Goal: Task Accomplishment & Management: Manage account settings

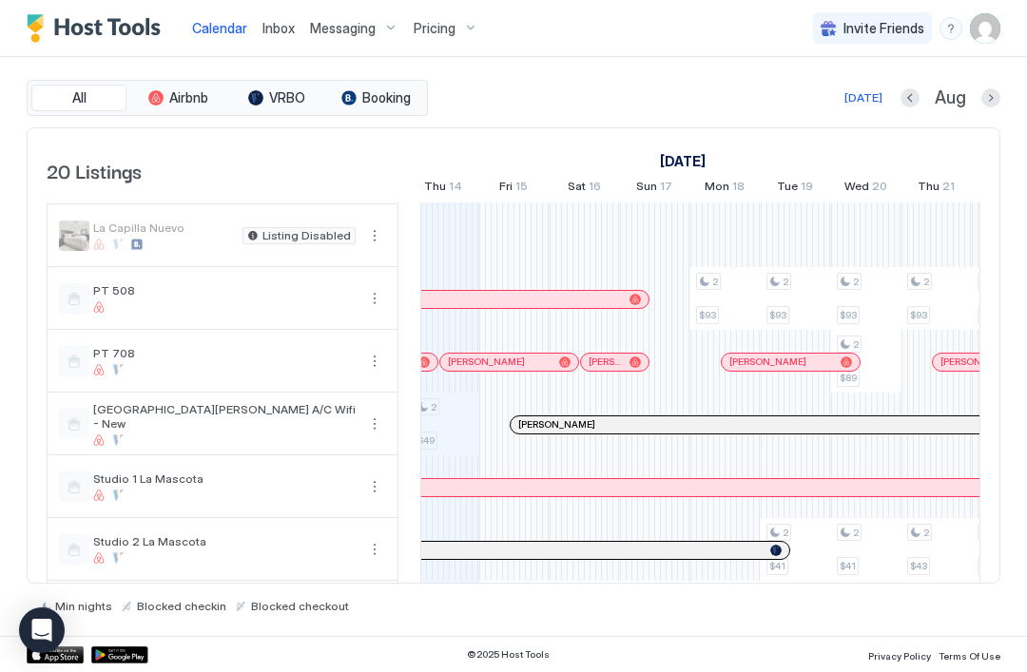
scroll to position [700, 0]
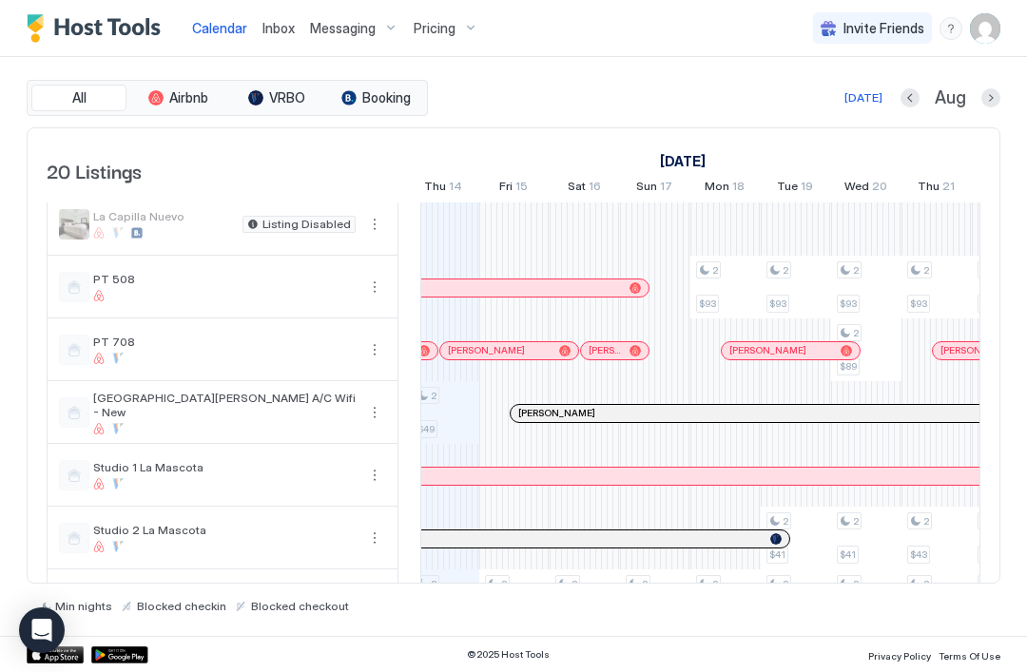
click at [887, 432] on div at bounding box center [866, 412] width 70 height 63
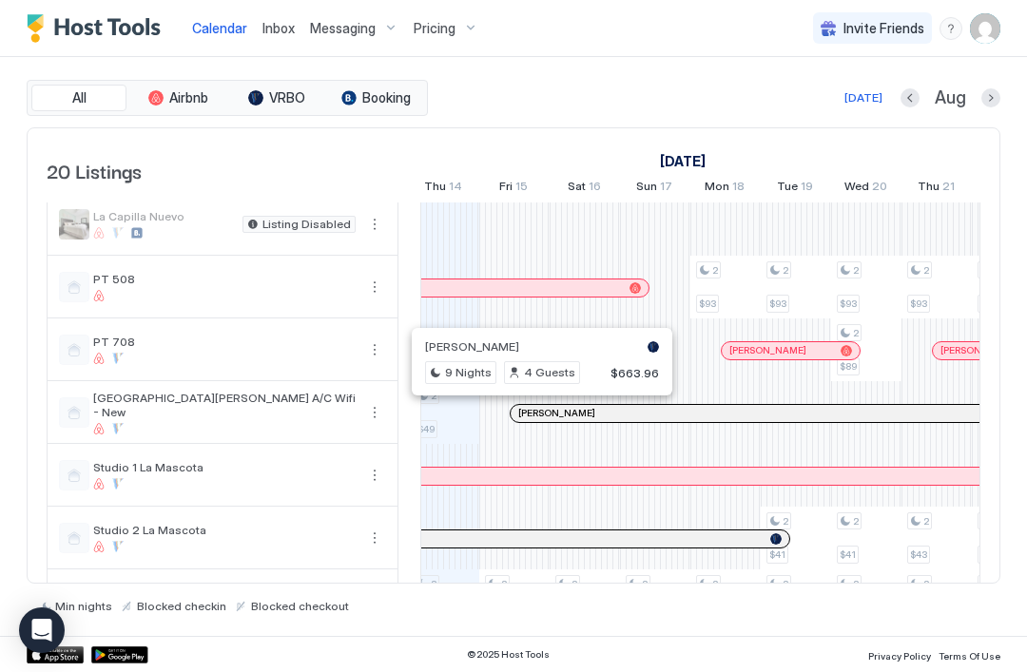
click at [531, 409] on div at bounding box center [534, 413] width 15 height 15
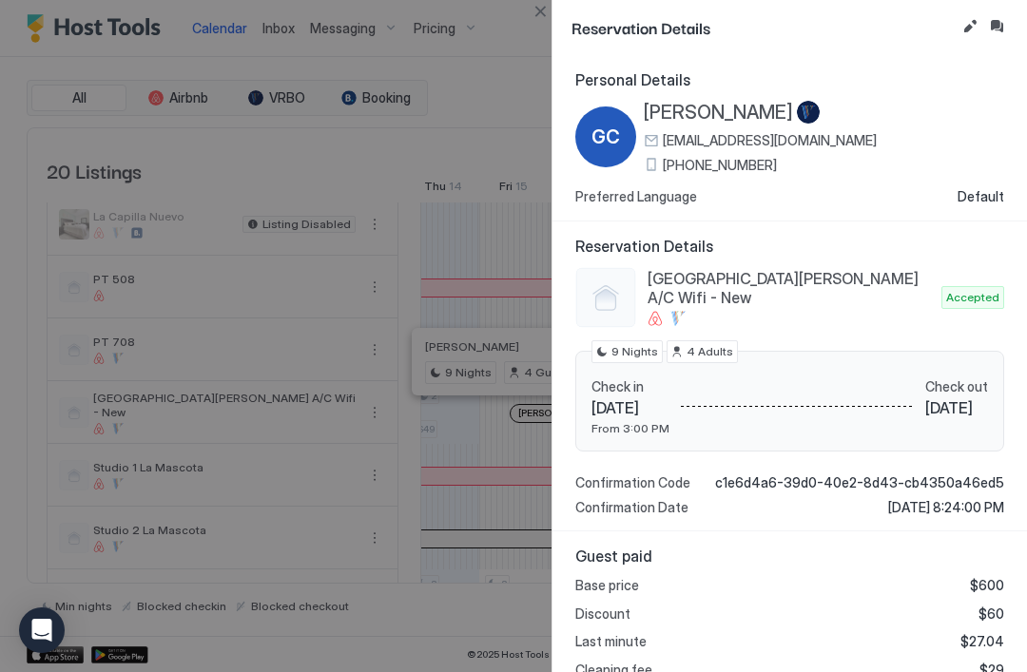
click at [995, 23] on button "Inbox" at bounding box center [996, 26] width 23 height 23
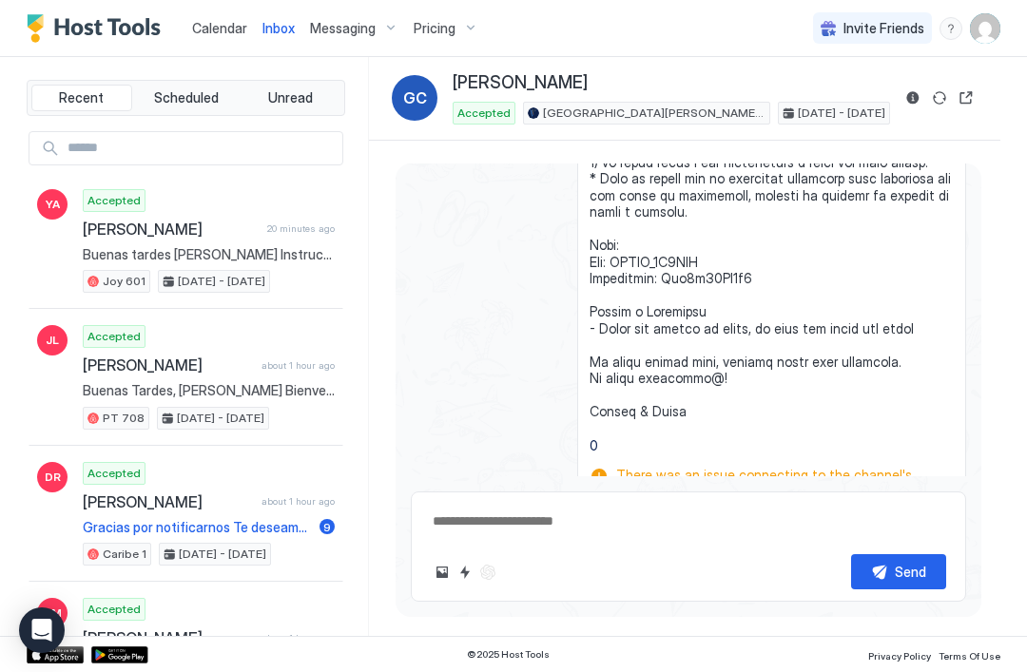
scroll to position [3442, 0]
click at [924, 537] on button "Send now" at bounding box center [923, 546] width 19 height 19
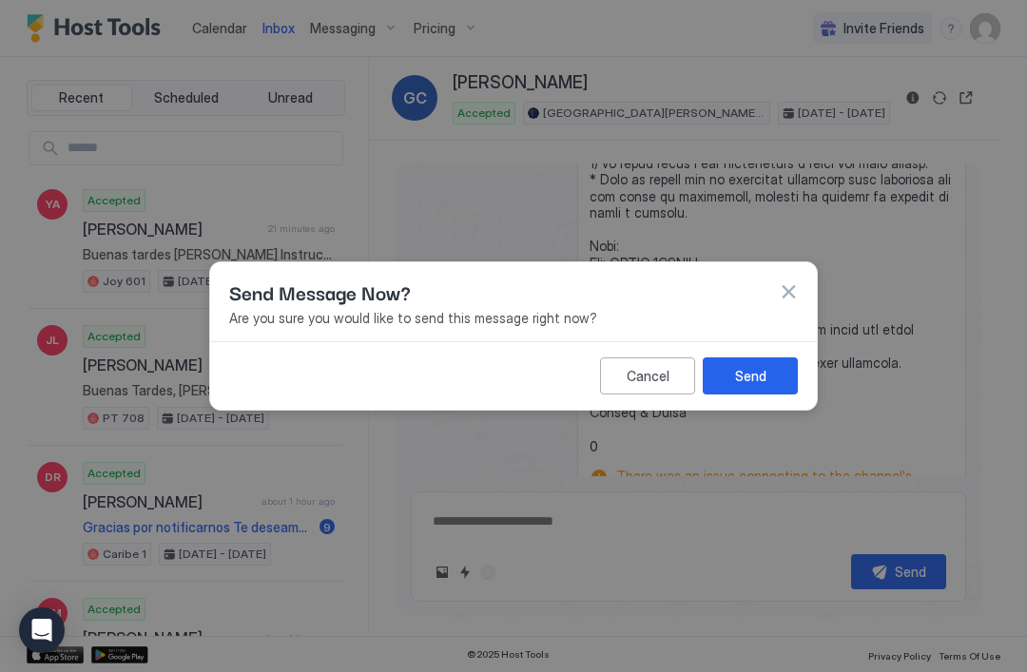
click at [766, 372] on button "Send" at bounding box center [749, 375] width 95 height 37
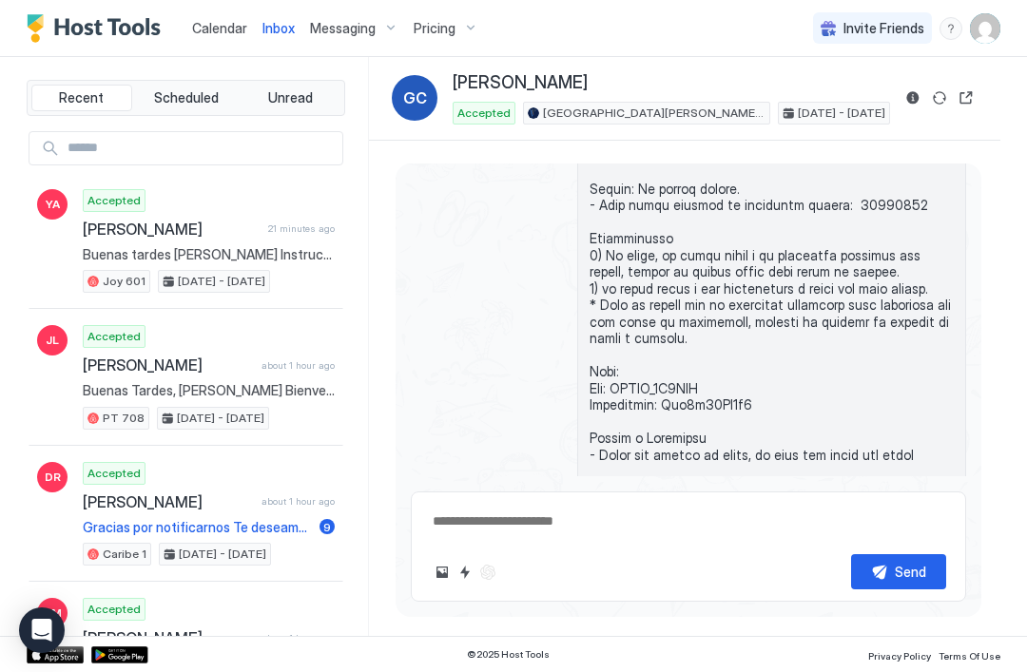
scroll to position [3456, 0]
type textarea "*"
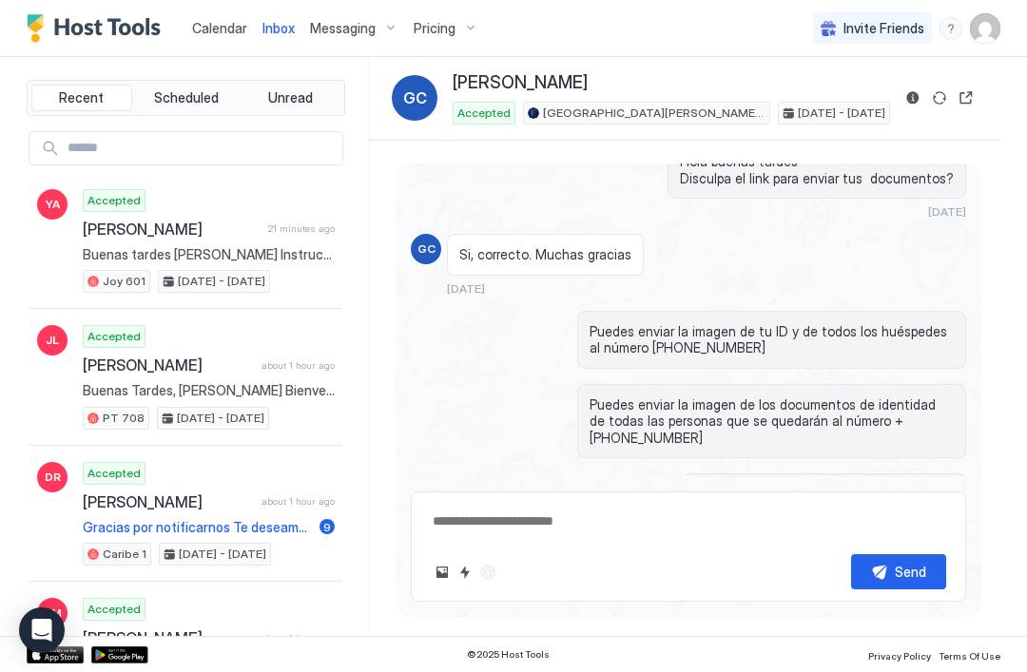
scroll to position [2411, 0]
click at [200, 28] on span "Calendar" at bounding box center [219, 28] width 55 height 16
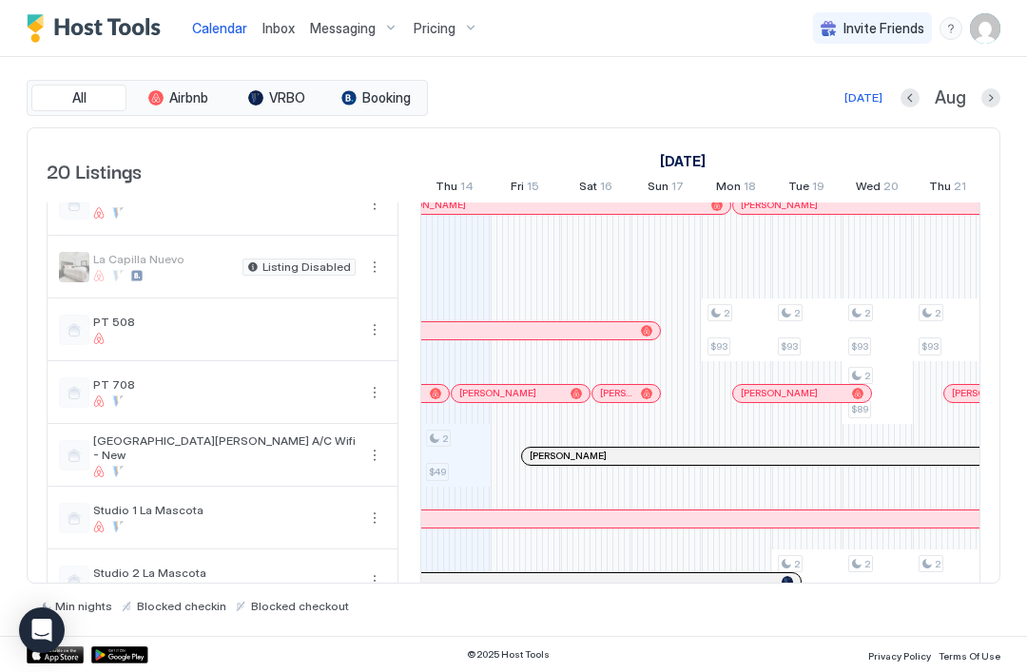
scroll to position [655, 0]
click at [468, 33] on div "Pricing" at bounding box center [446, 28] width 80 height 32
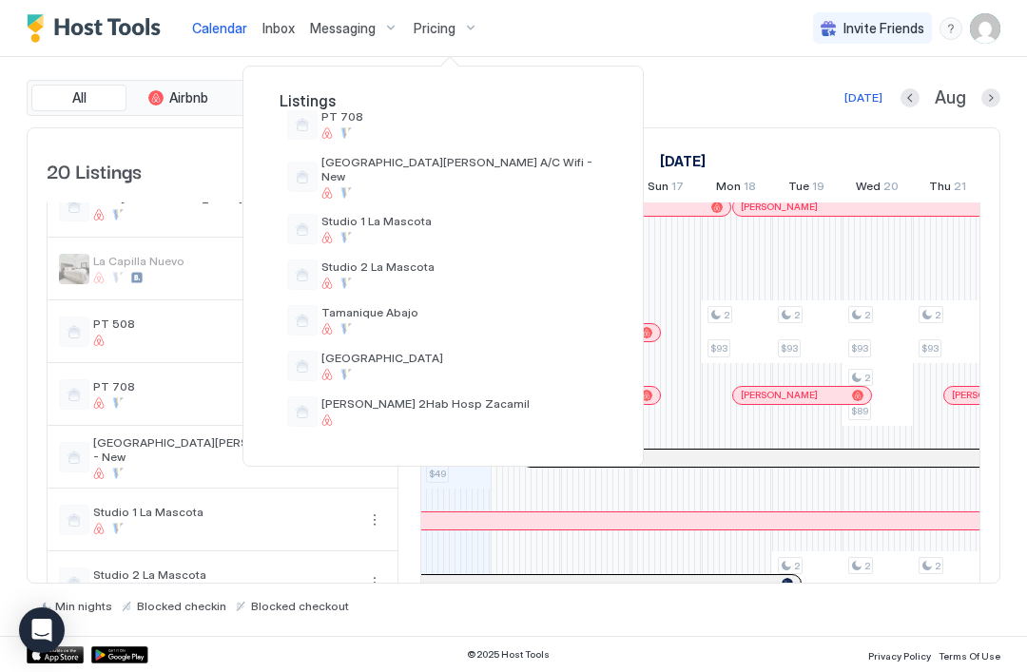
scroll to position [679, 0]
click at [464, 399] on div "[PERSON_NAME] 2Hab Hosp Zacamil" at bounding box center [460, 411] width 278 height 29
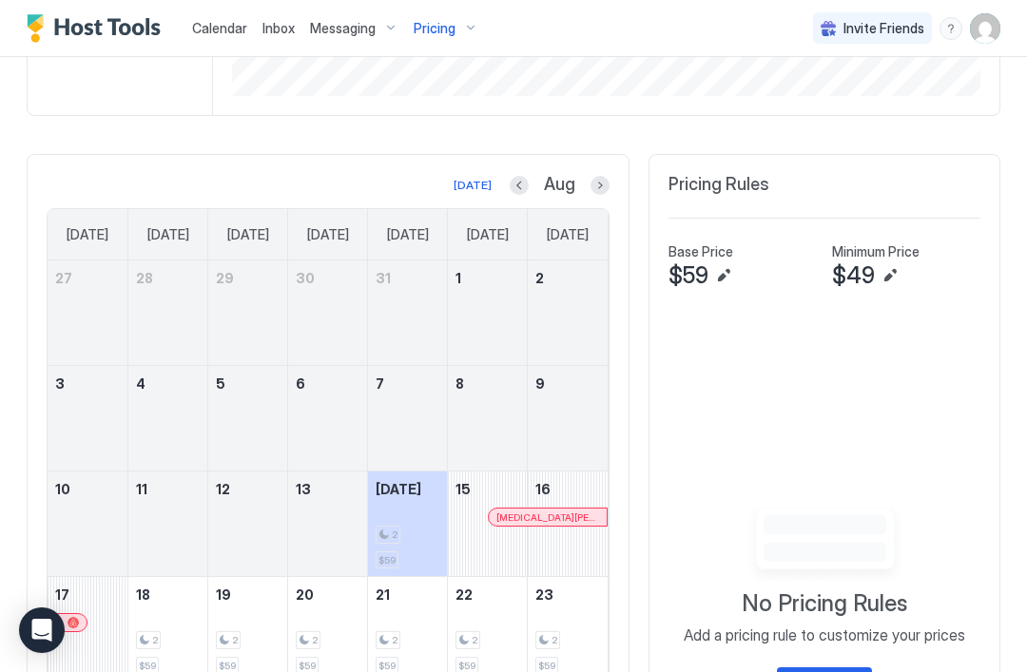
scroll to position [375, 0]
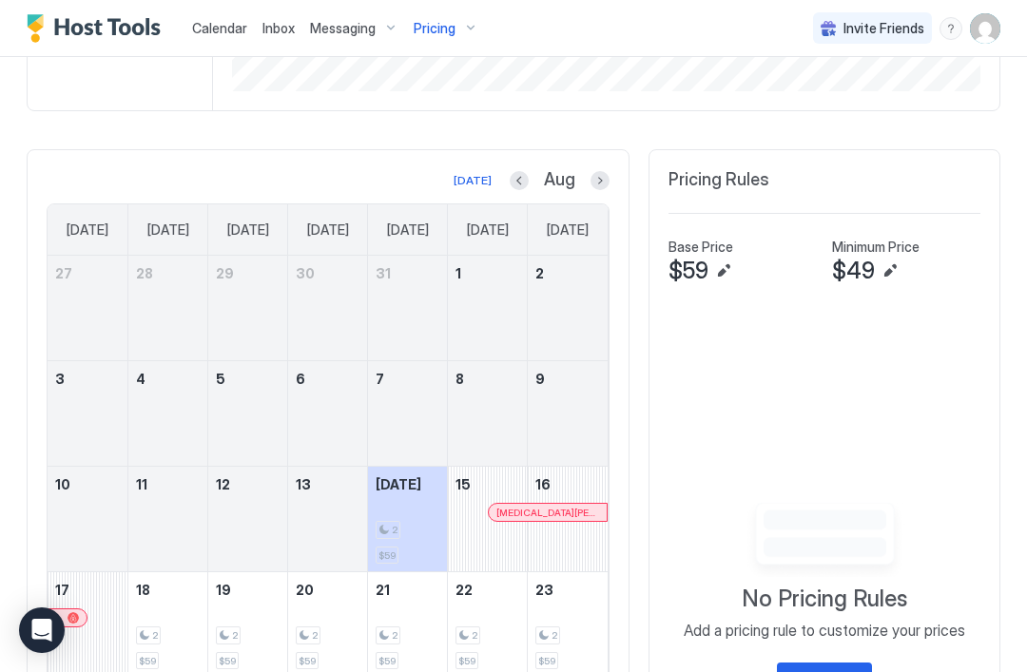
click at [723, 268] on button "Edit" at bounding box center [723, 271] width 23 height 23
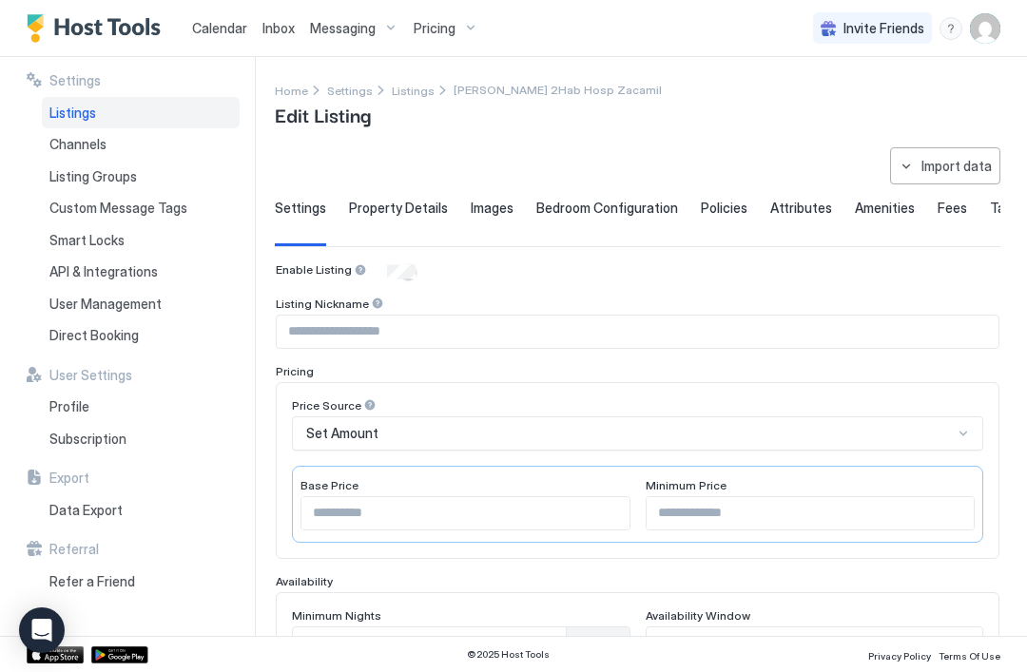
click at [429, 515] on input "**" at bounding box center [465, 513] width 328 height 32
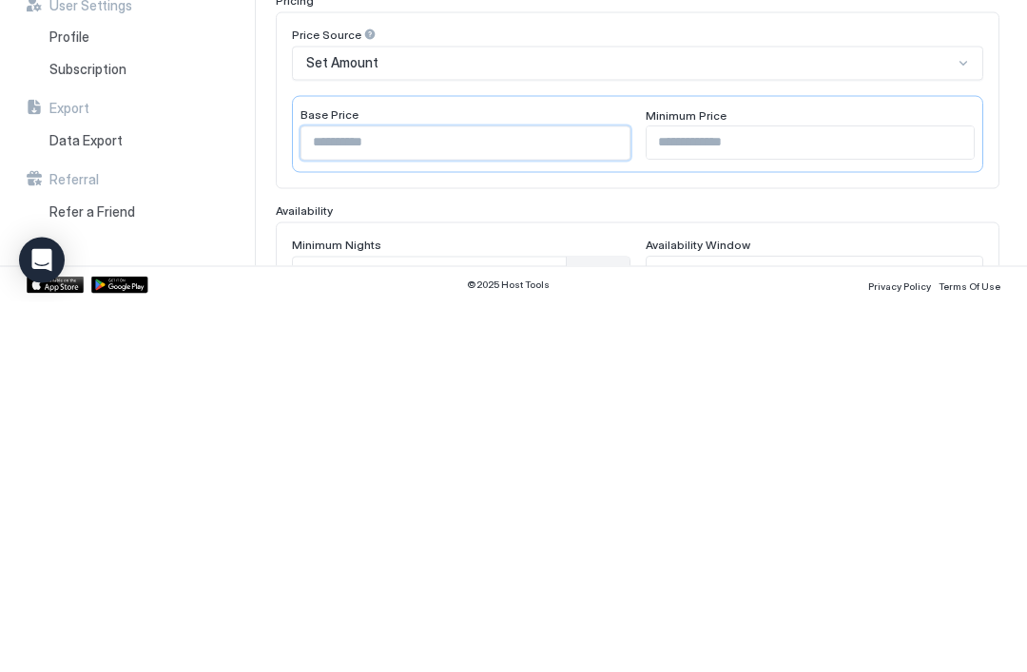
type input "*"
type input "**"
click at [735, 497] on input "**" at bounding box center [810, 513] width 328 height 32
type input "*"
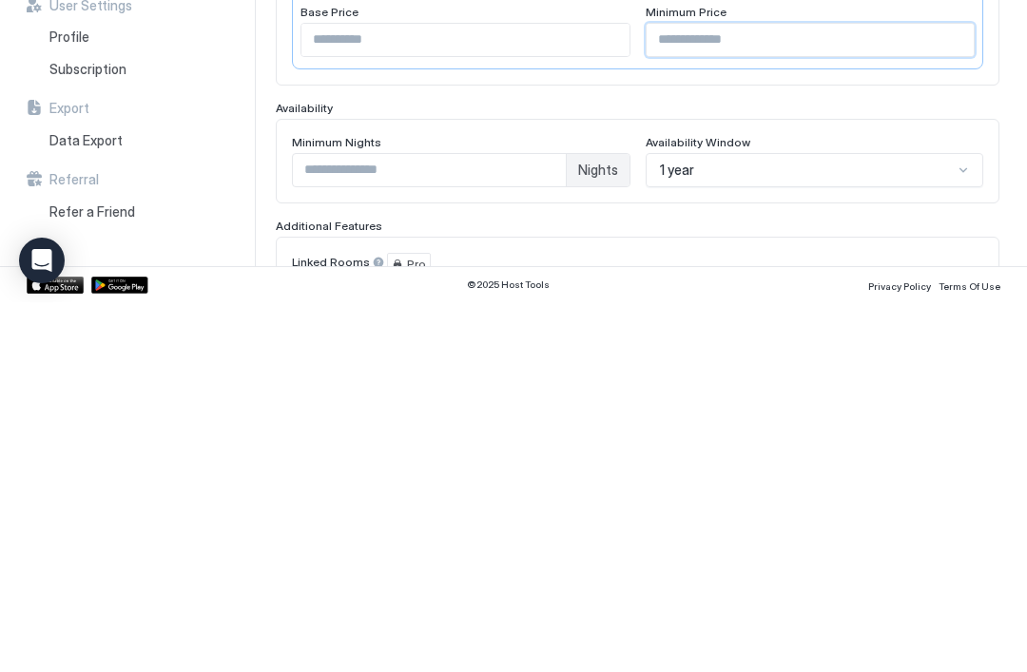
scroll to position [105, 0]
type input "**"
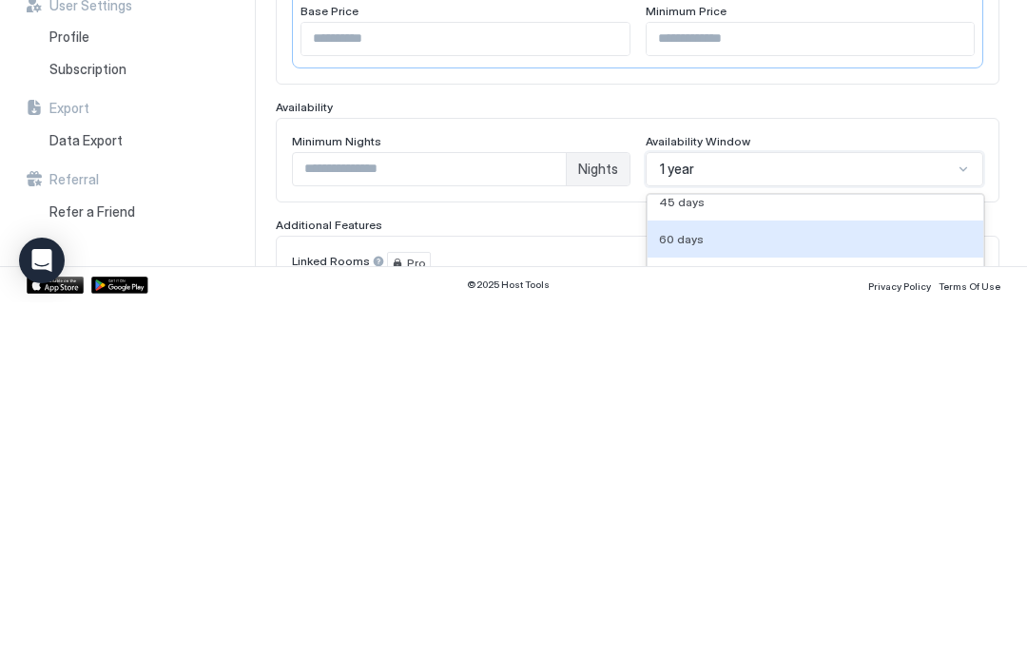
click at [792, 590] on div "60 days" at bounding box center [815, 608] width 337 height 37
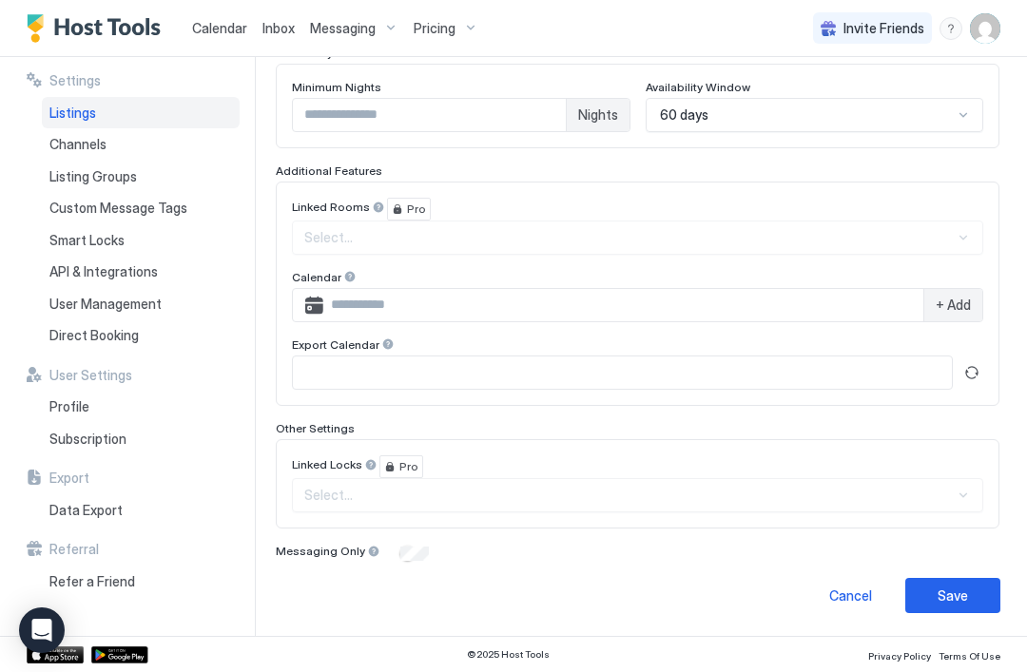
scroll to position [528, 0]
click at [961, 594] on div "Save" at bounding box center [952, 597] width 30 height 20
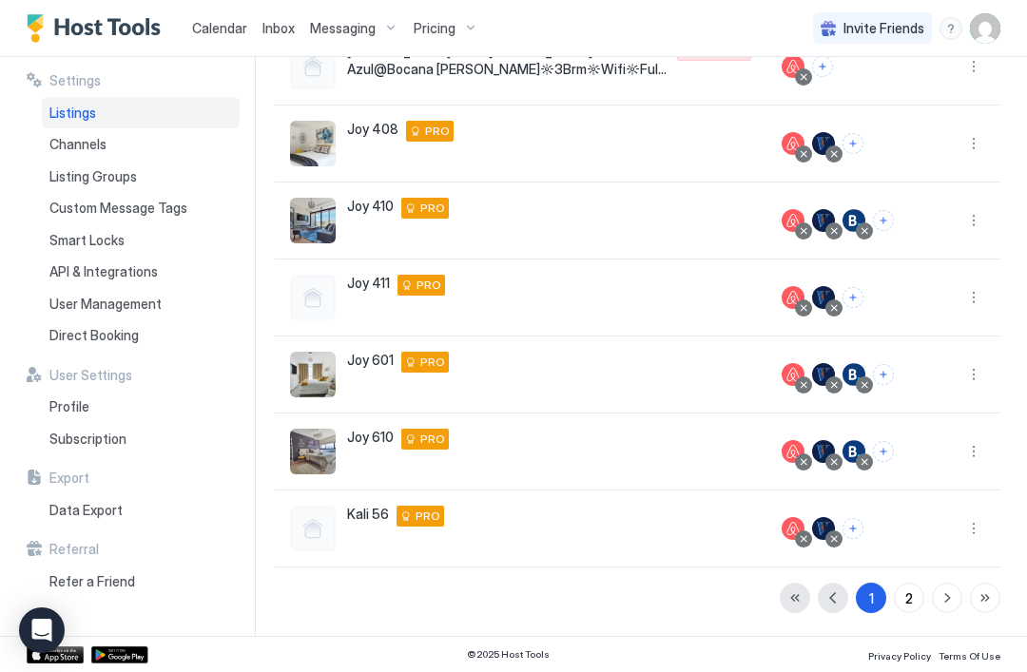
scroll to position [439, 0]
click at [455, 31] on div "Pricing" at bounding box center [446, 28] width 80 height 32
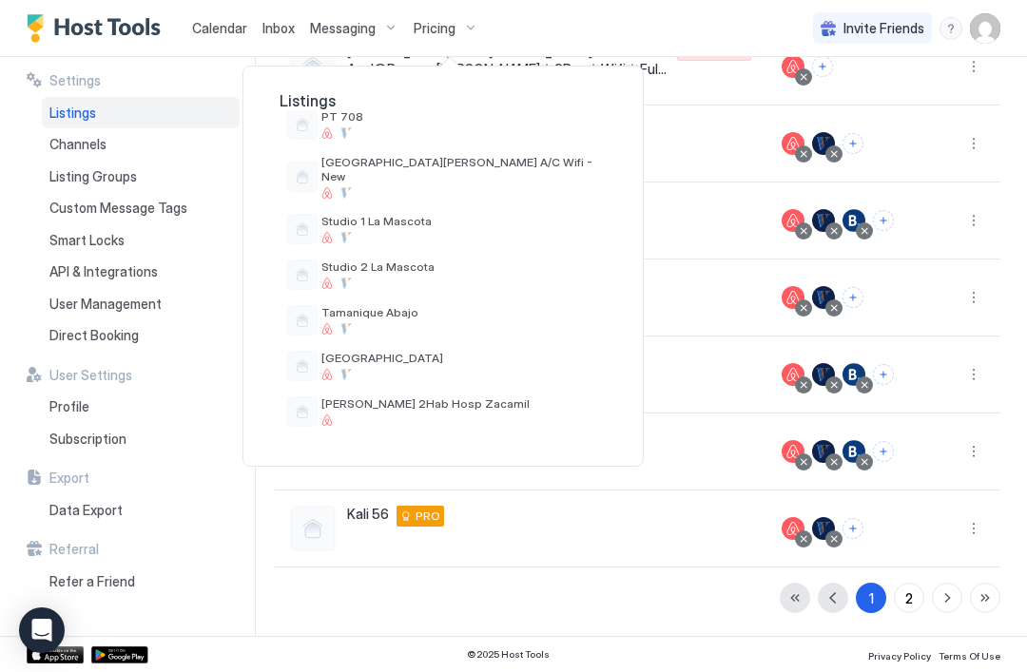
scroll to position [679, 0]
click at [470, 397] on span "[PERSON_NAME] 2Hab Hosp Zacamil" at bounding box center [460, 404] width 278 height 14
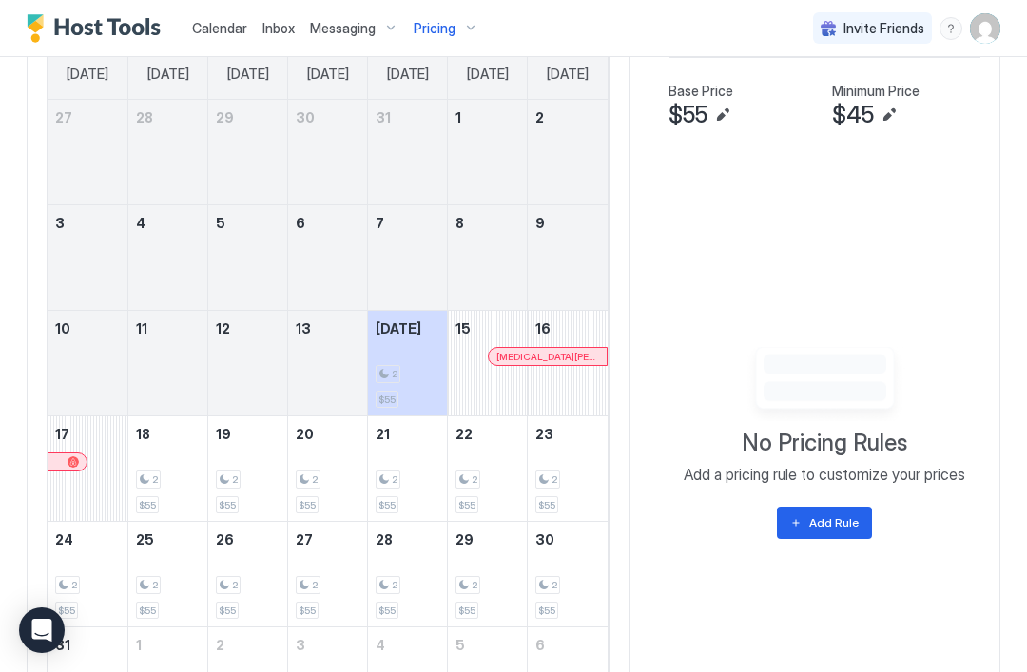
scroll to position [532, 0]
click at [834, 525] on div "Add Rule" at bounding box center [833, 520] width 49 height 17
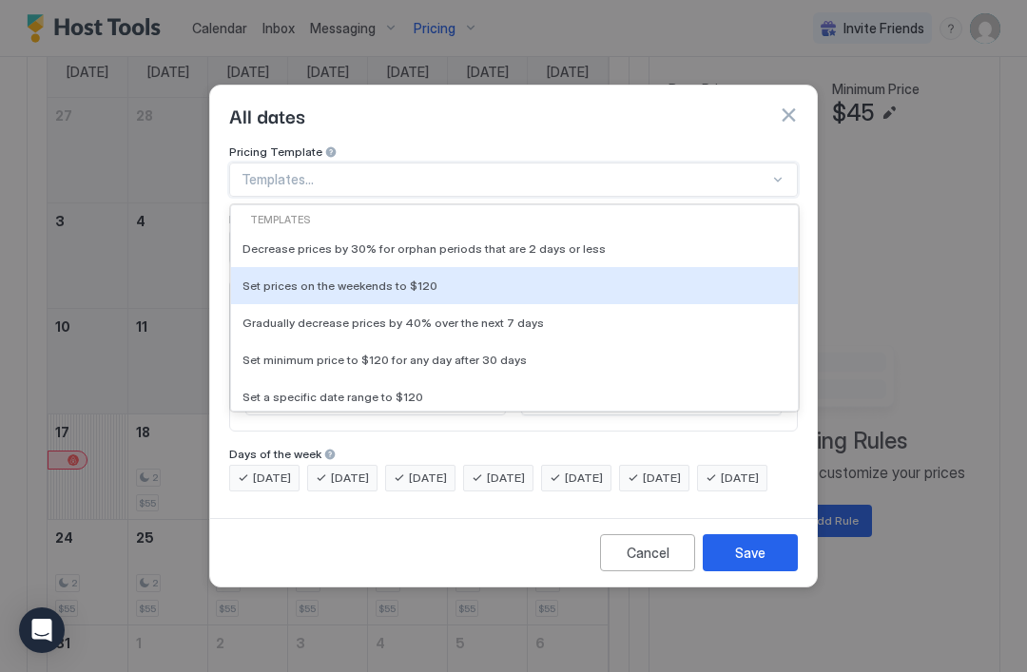
click at [512, 279] on div "Set prices on the weekends to $120" at bounding box center [514, 286] width 544 height 14
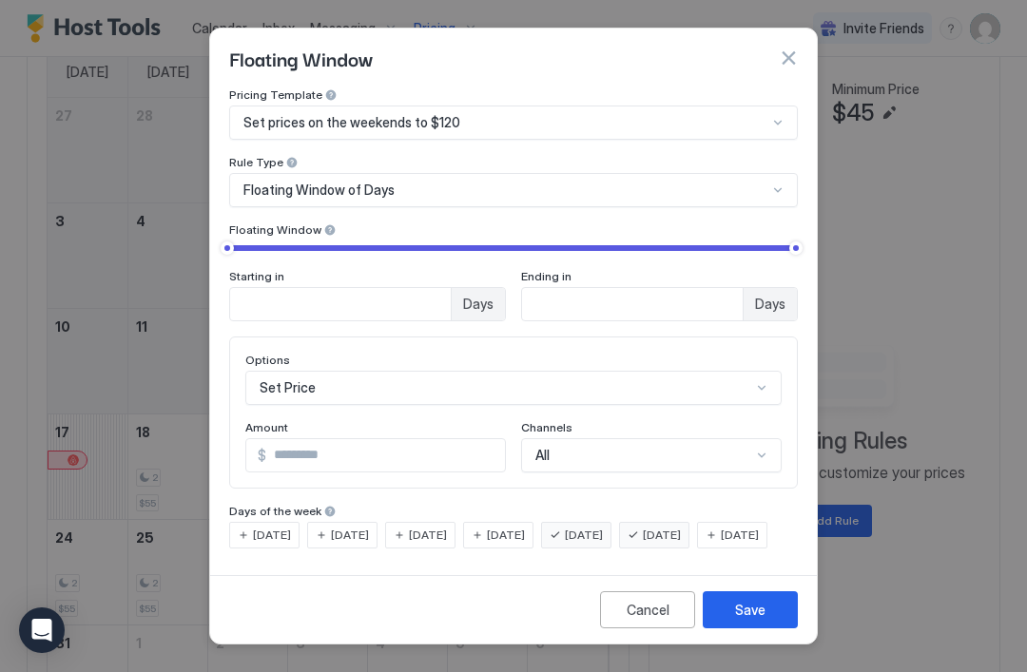
click at [381, 449] on input "***" at bounding box center [385, 455] width 239 height 32
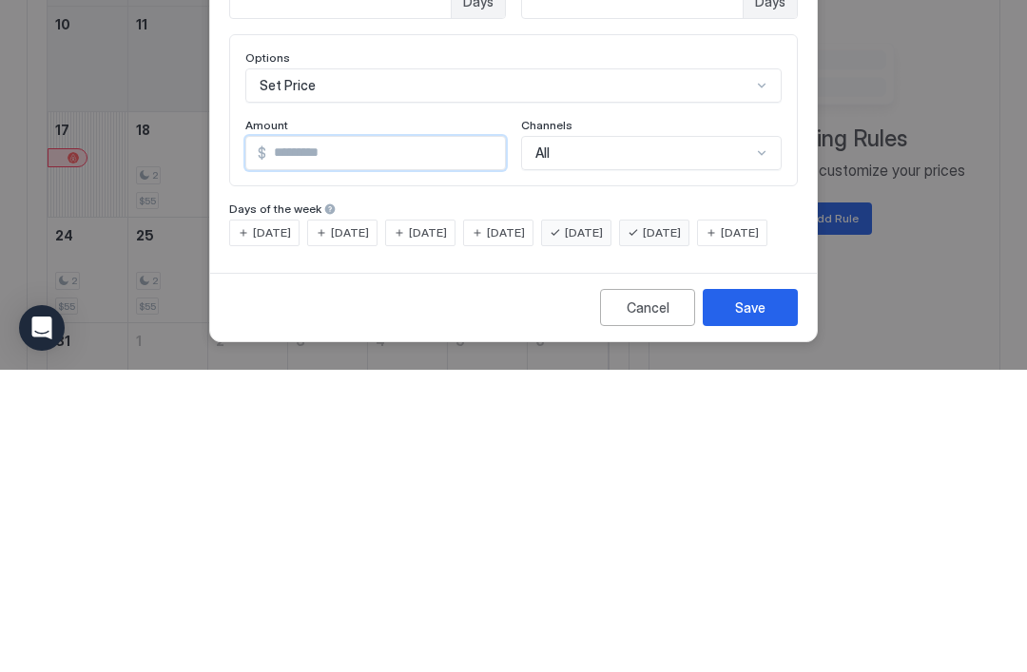
type input "*"
type input "**"
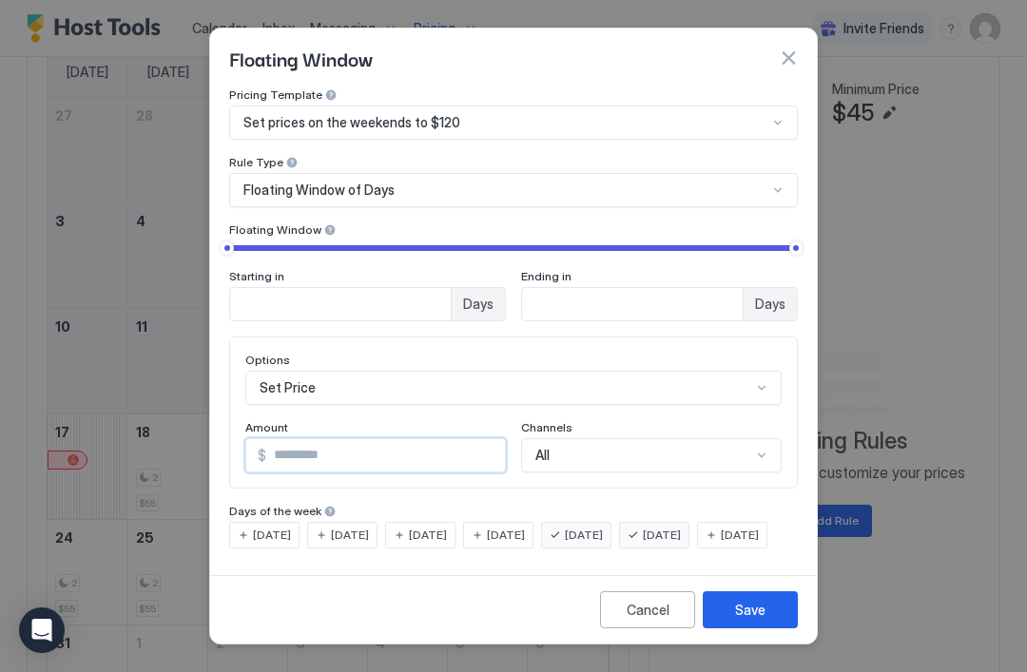
click at [762, 620] on div "Save" at bounding box center [750, 610] width 30 height 20
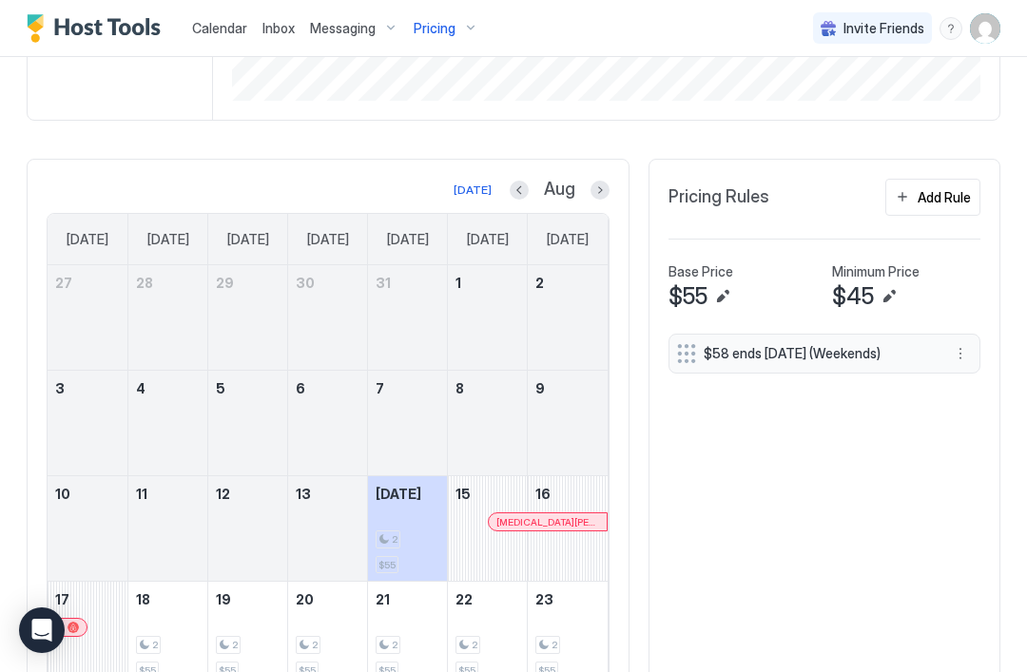
scroll to position [361, 0]
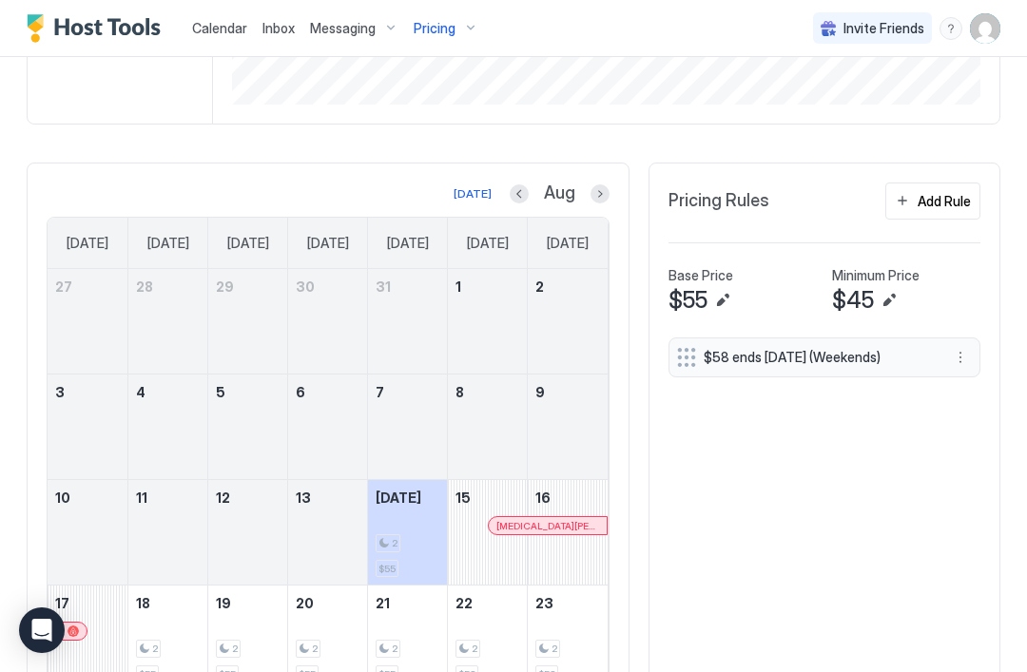
click at [917, 205] on div "Add Rule" at bounding box center [943, 201] width 53 height 20
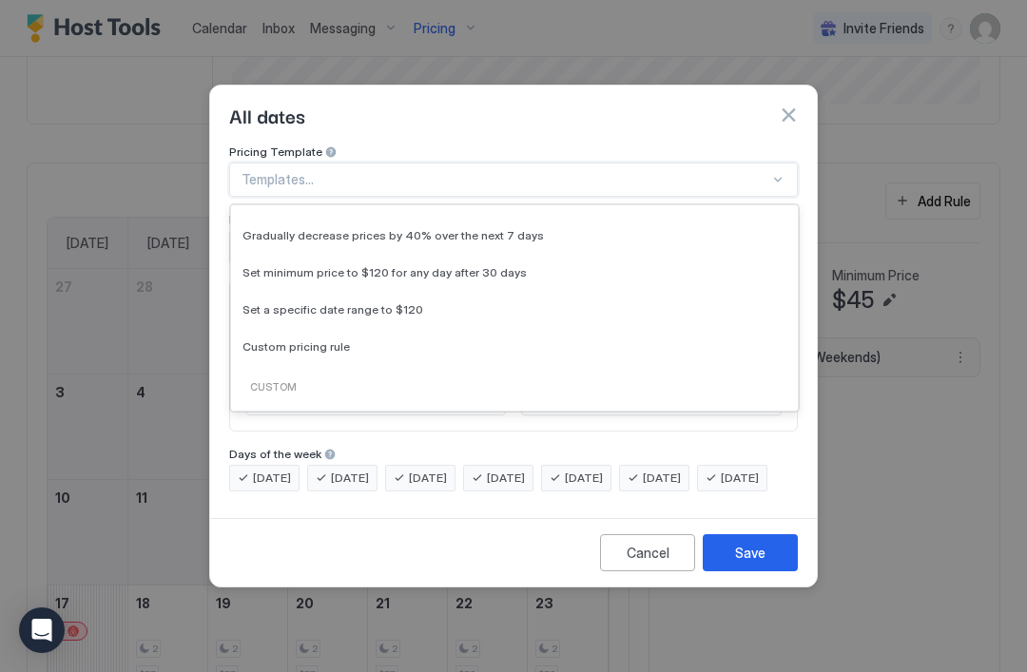
scroll to position [87, 0]
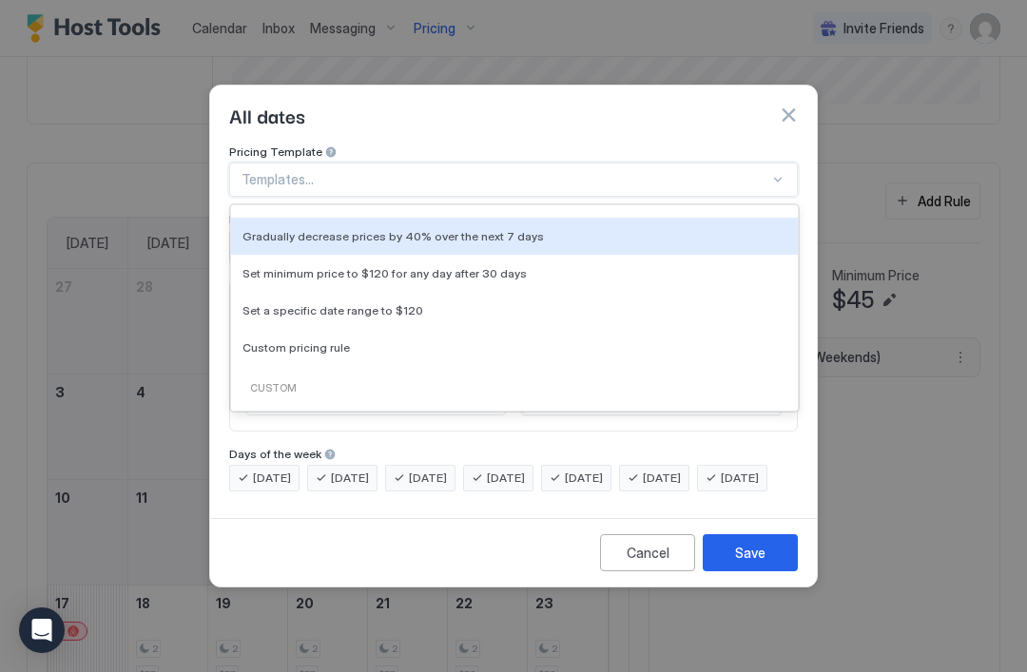
click at [548, 231] on div "Gradually decrease prices by 40% over the next 7 days" at bounding box center [514, 236] width 567 height 37
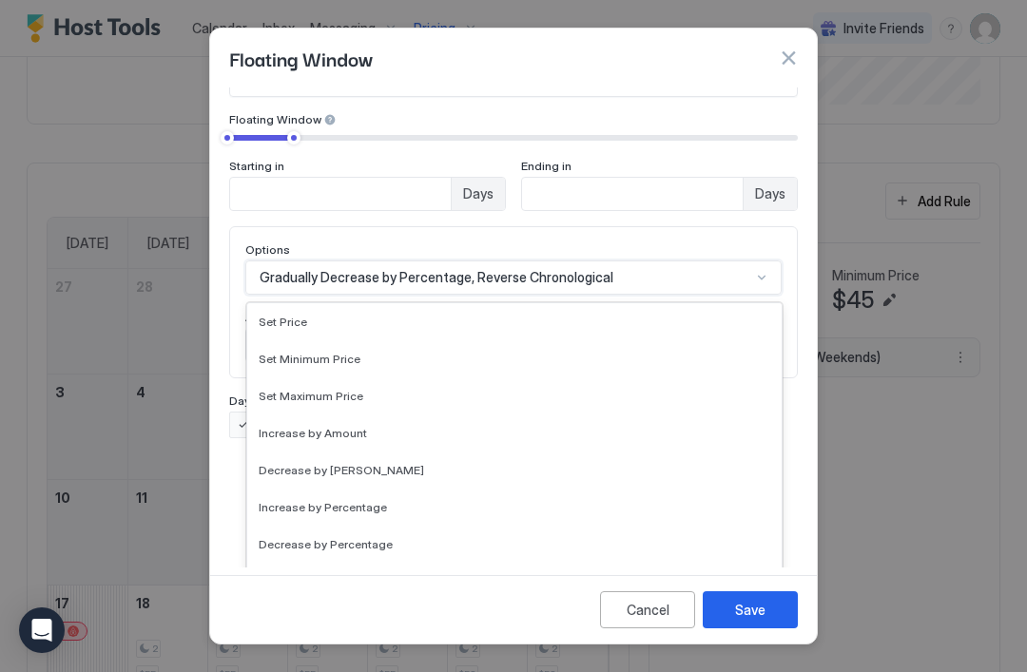
scroll to position [209, 0]
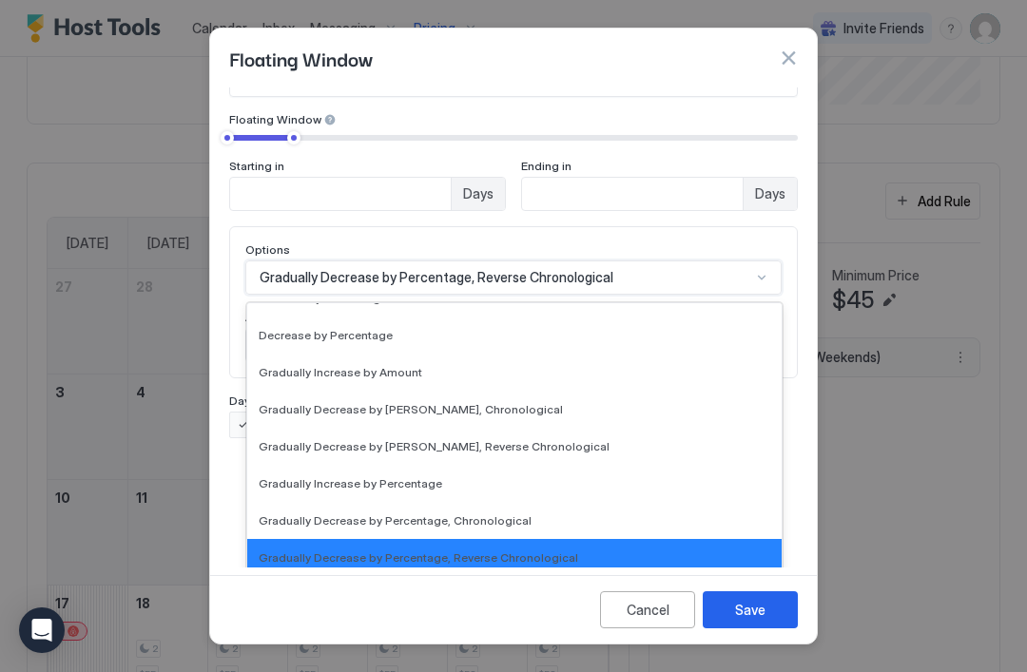
click at [465, 447] on div "Gradually Decrease by [PERSON_NAME], Reverse Chronological" at bounding box center [514, 446] width 534 height 37
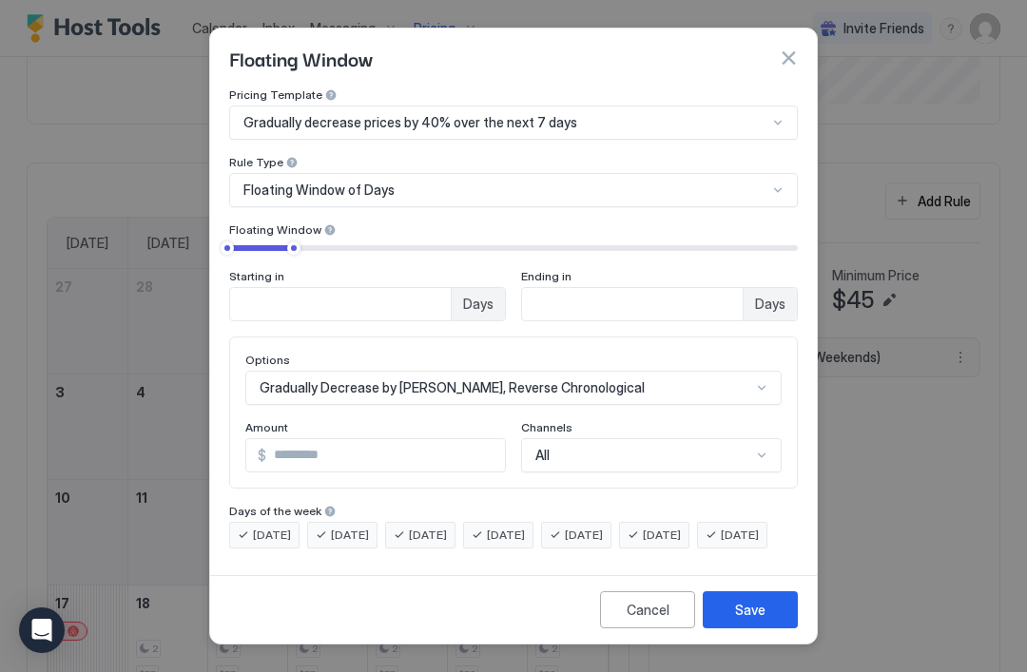
scroll to position [12, 0]
click at [369, 439] on input "**" at bounding box center [385, 455] width 239 height 32
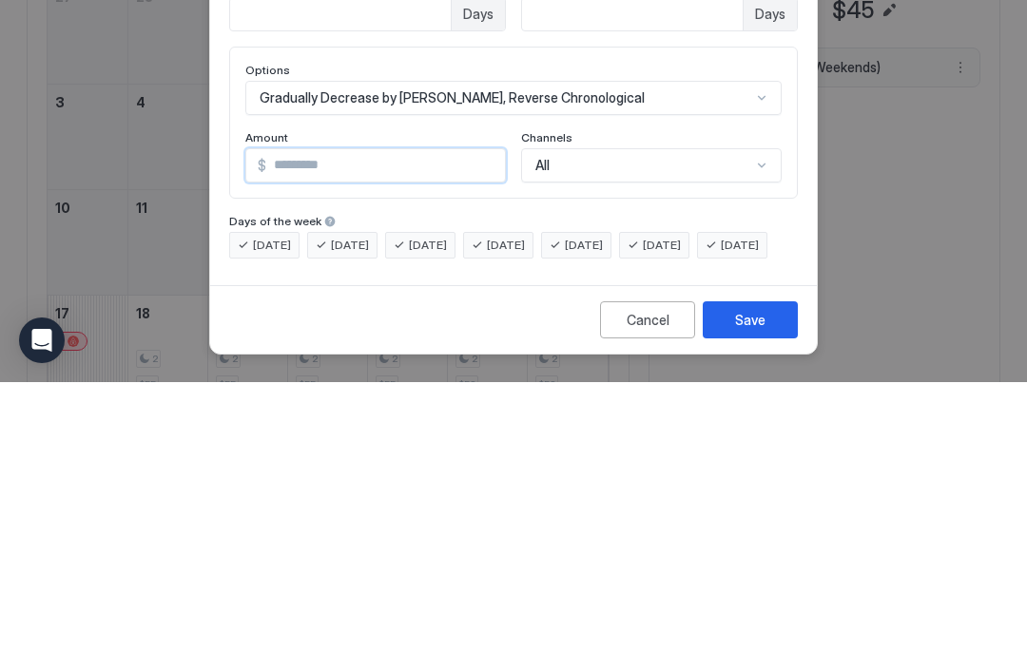
type input "*"
type input "**"
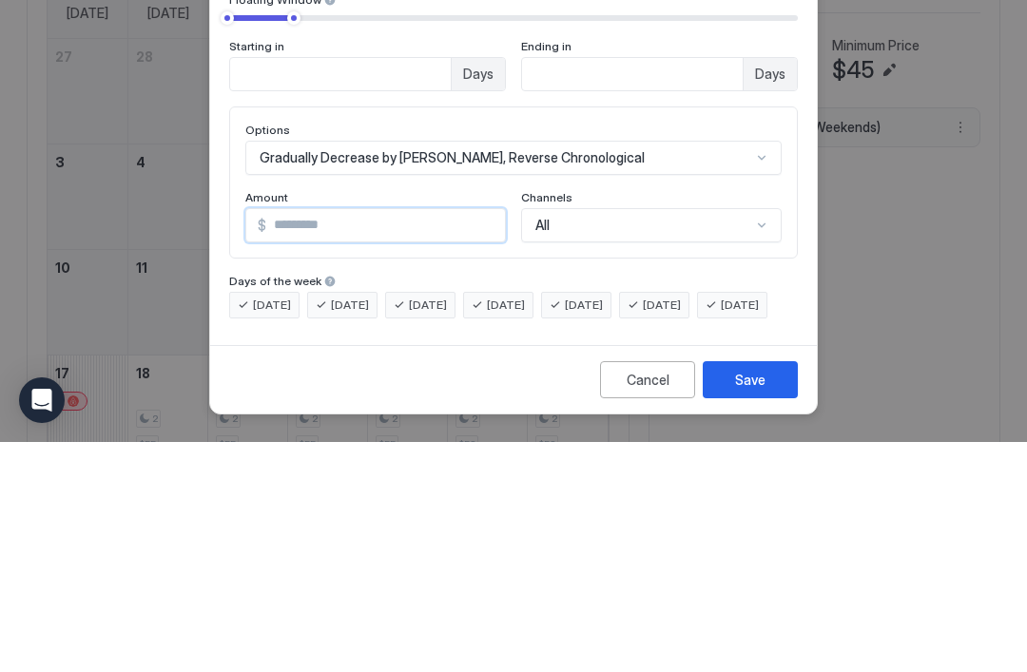
click at [451, 288] on input "*" at bounding box center [340, 304] width 221 height 32
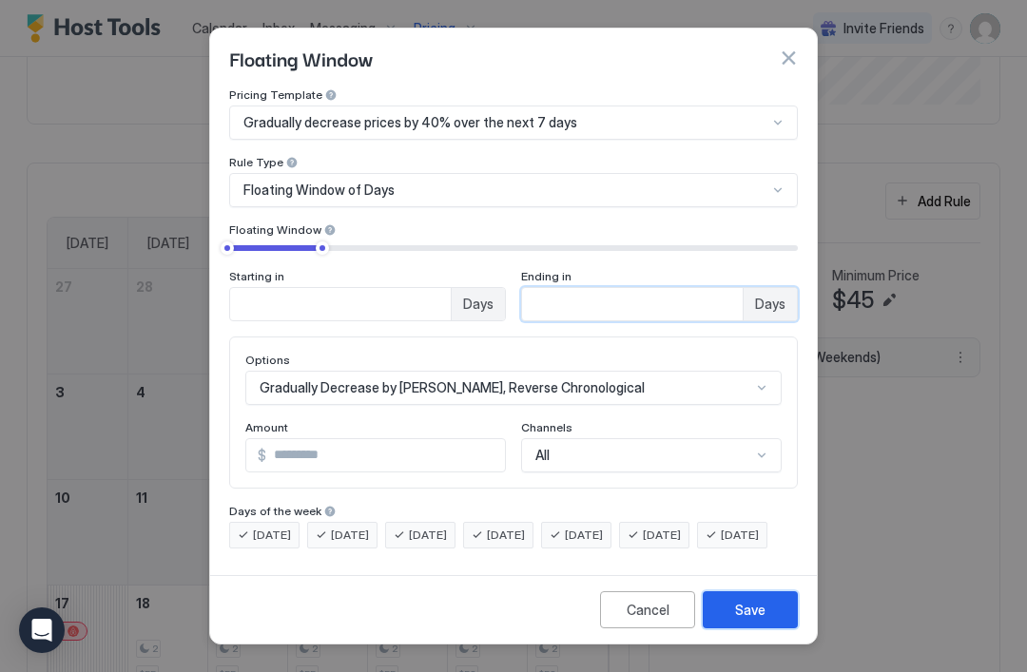
type input "**"
click at [763, 619] on div "Save" at bounding box center [750, 610] width 30 height 20
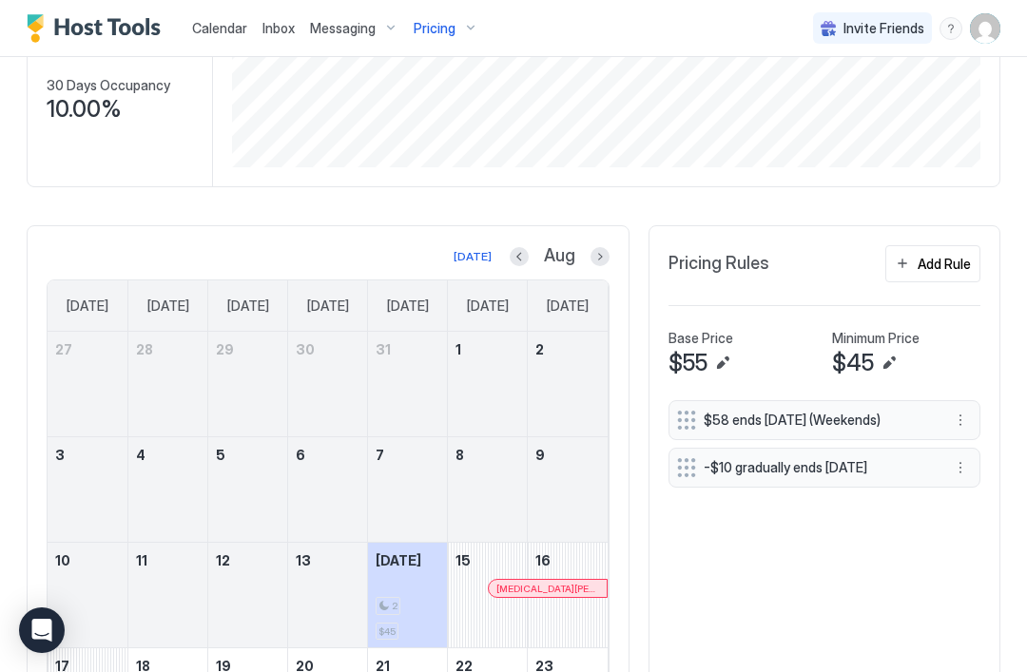
scroll to position [318, 0]
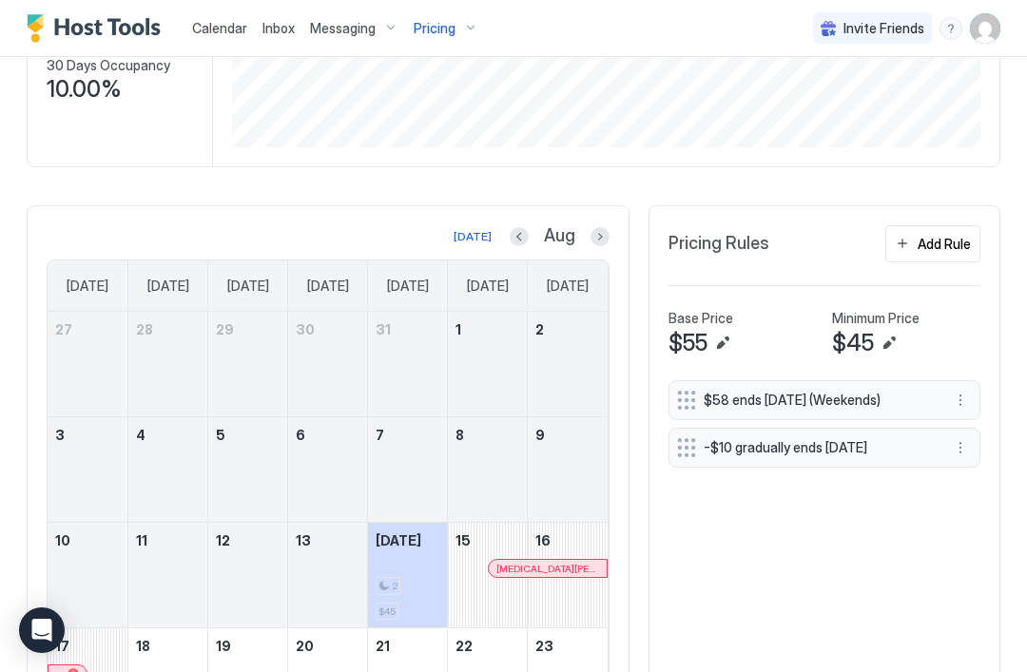
click at [725, 337] on button "Edit" at bounding box center [722, 343] width 23 height 23
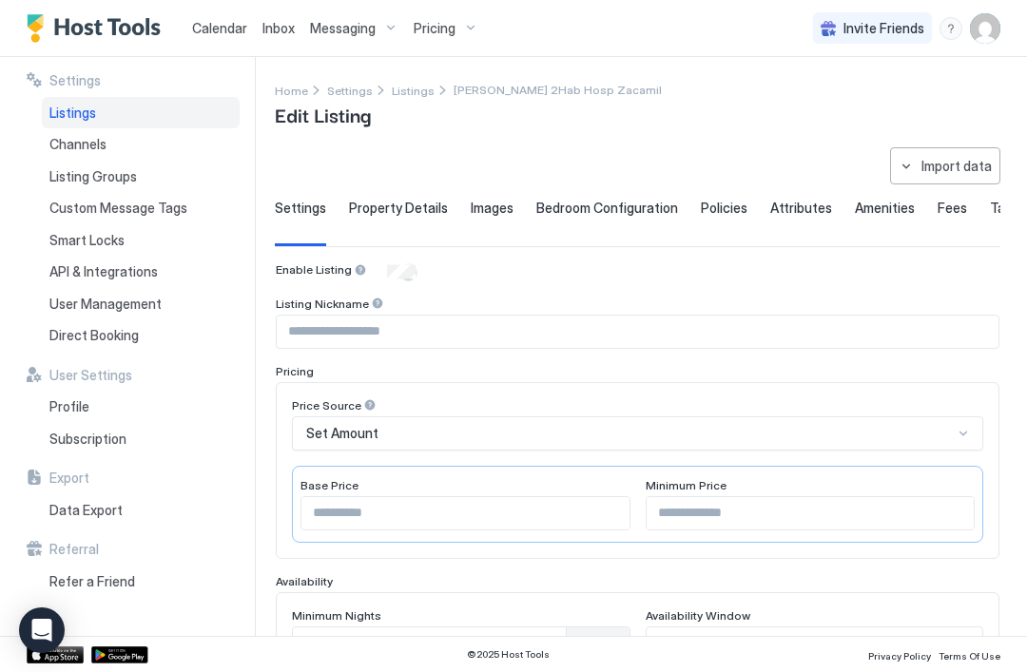
type input "**"
click at [409, 507] on input "**" at bounding box center [465, 513] width 328 height 32
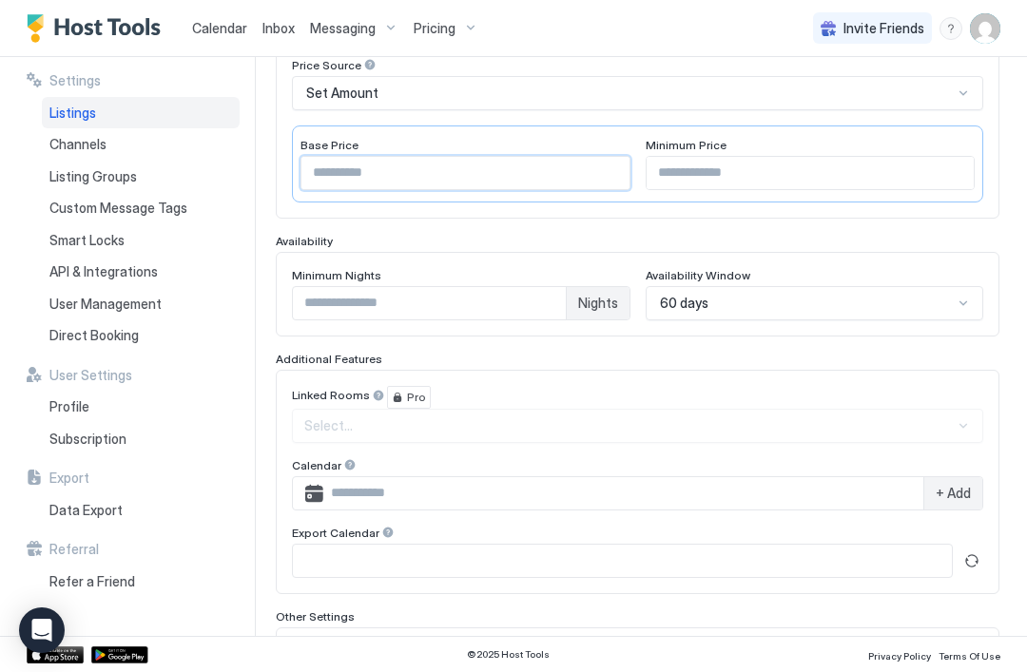
scroll to position [339, 0]
click at [371, 175] on input "**" at bounding box center [465, 174] width 328 height 32
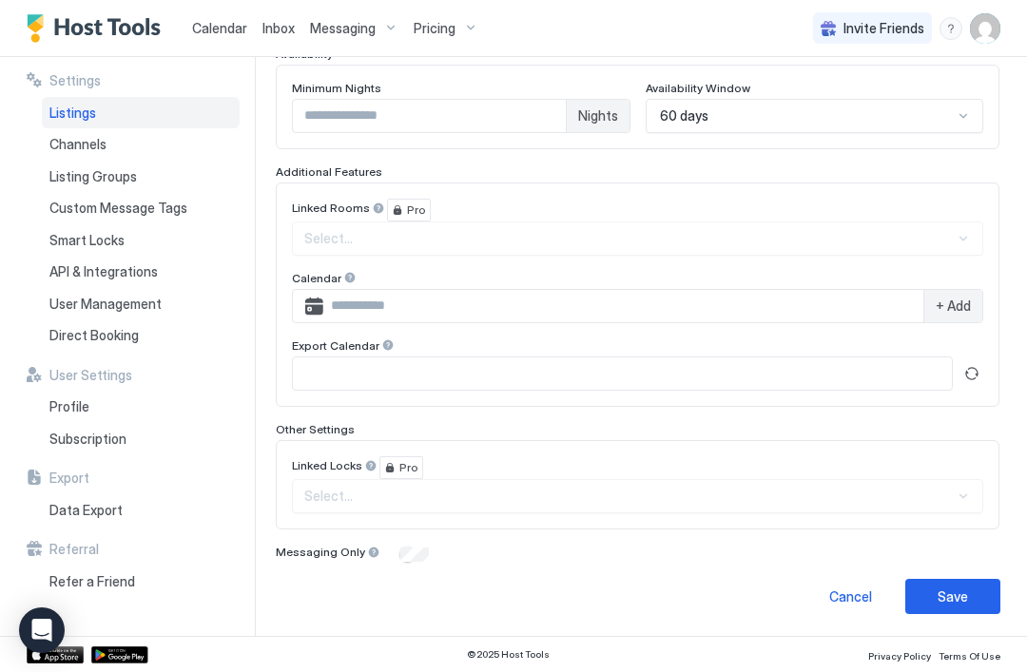
scroll to position [528, 0]
type input "**"
click at [977, 599] on button "Save" at bounding box center [952, 596] width 95 height 35
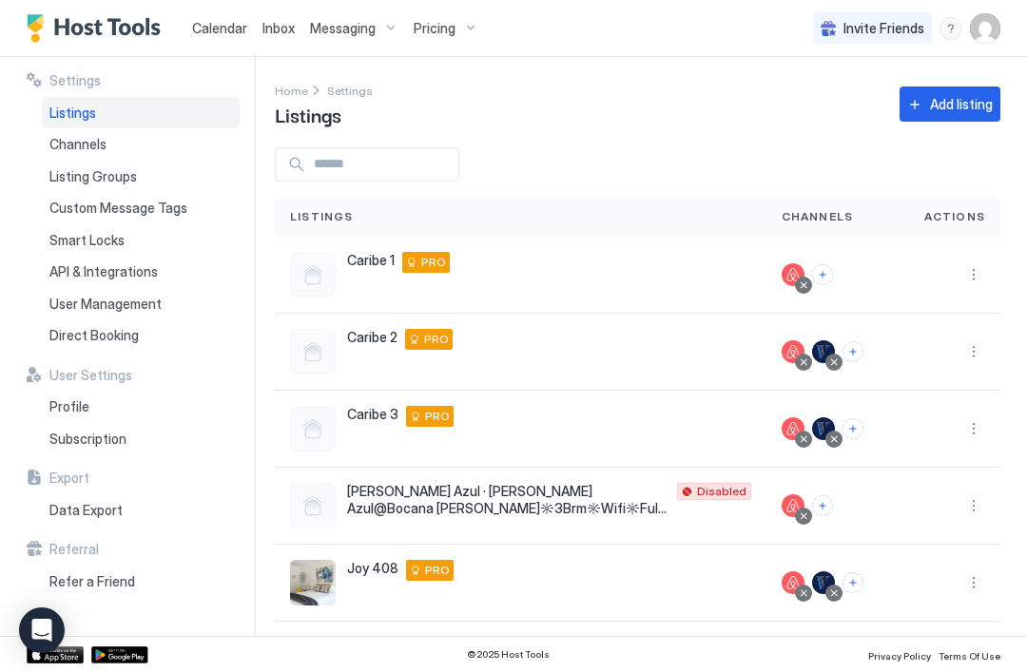
click at [465, 25] on div "Pricing" at bounding box center [446, 28] width 80 height 32
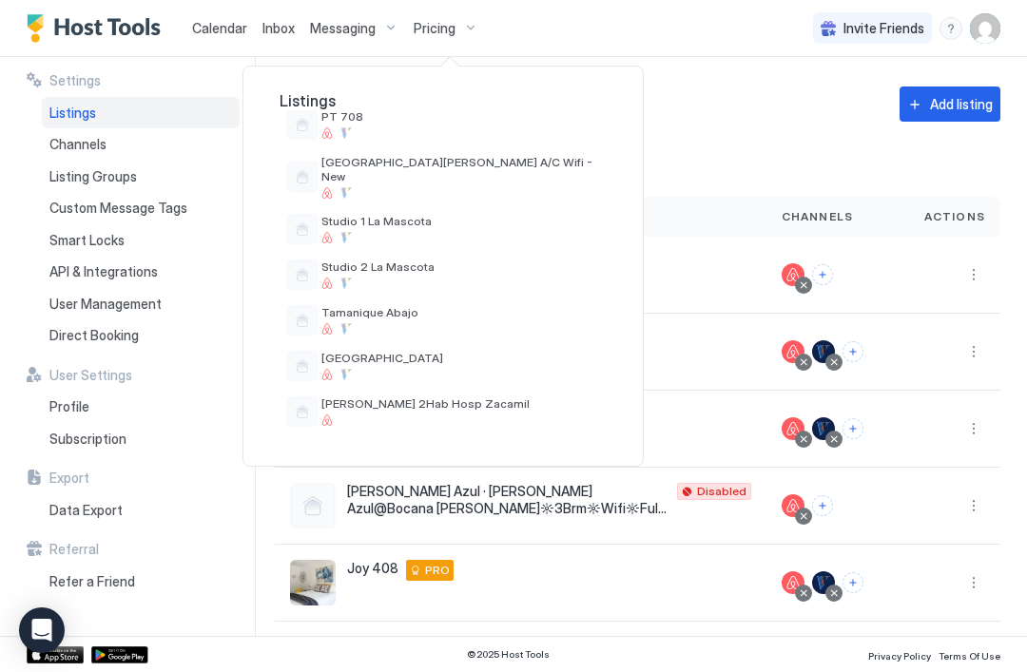
scroll to position [679, 0]
click at [459, 415] on div at bounding box center [460, 420] width 278 height 11
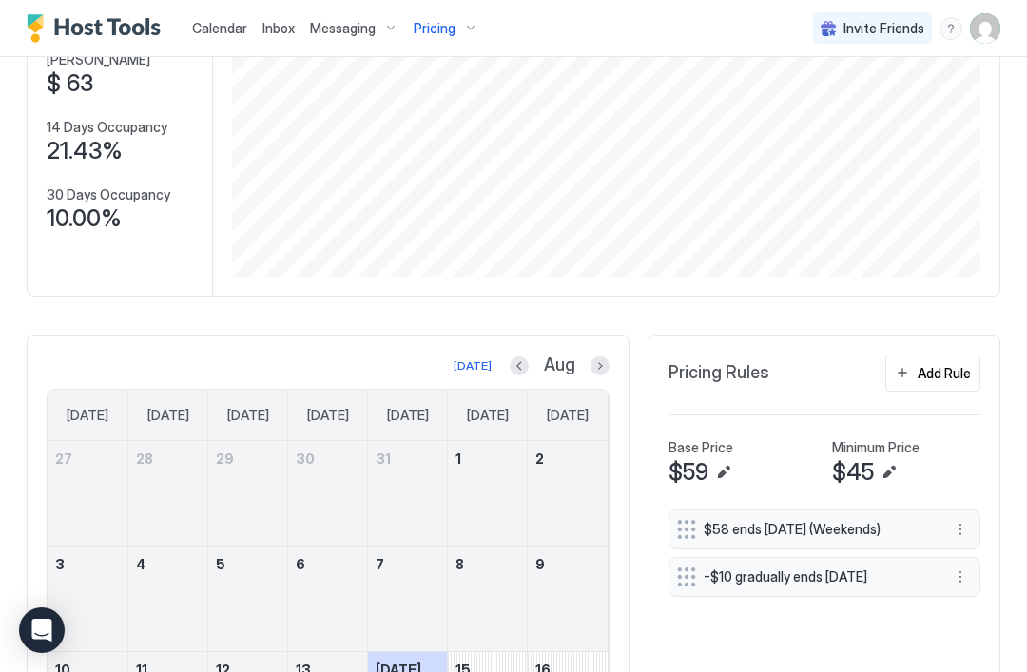
scroll to position [191, 0]
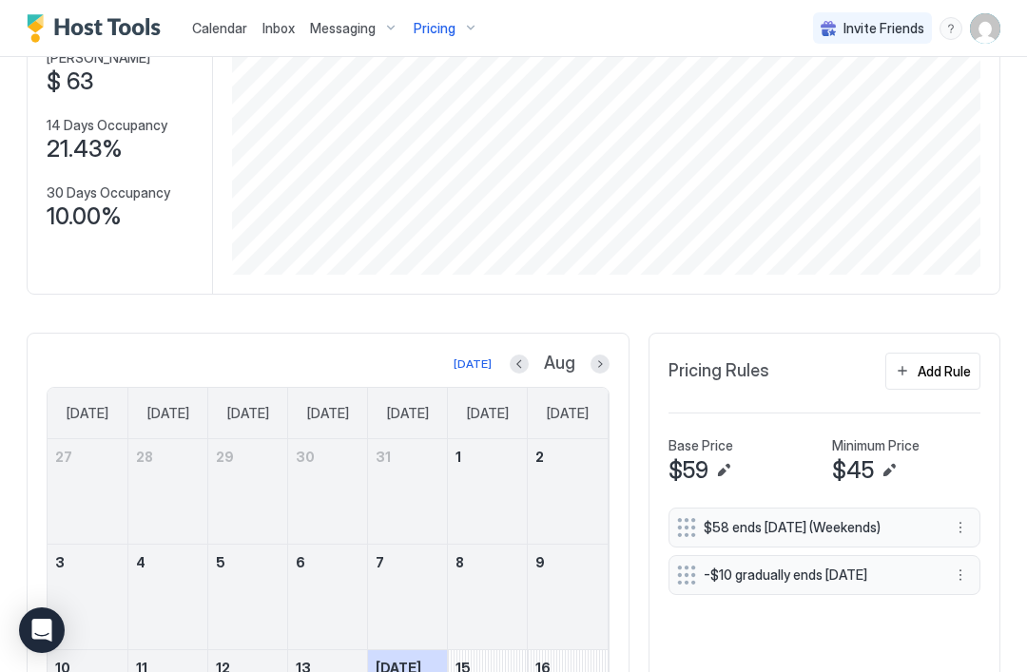
click at [890, 473] on button "Edit" at bounding box center [888, 470] width 23 height 23
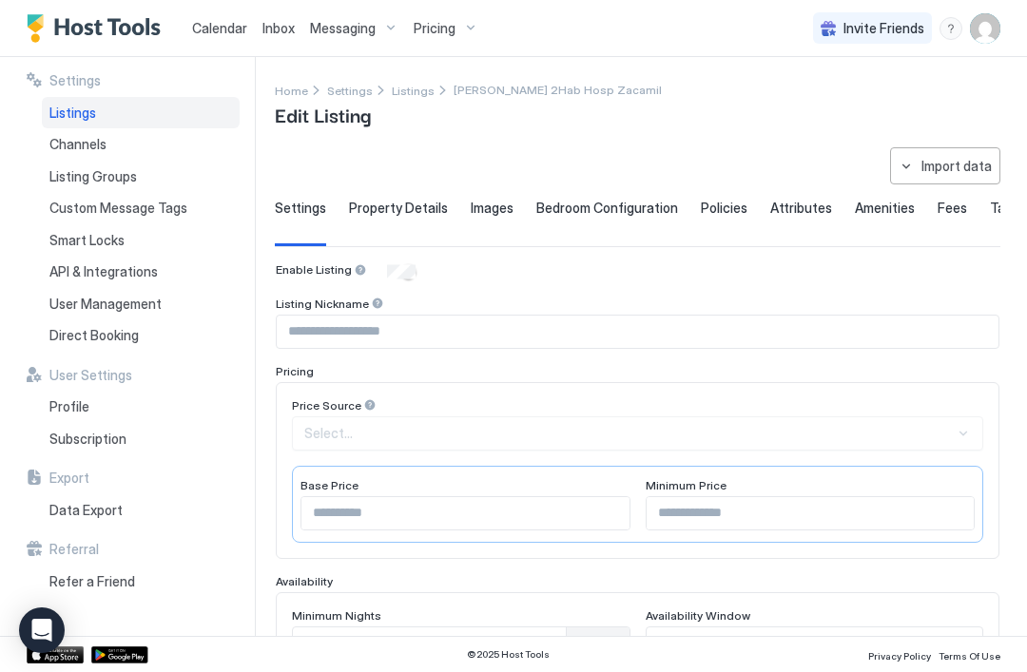
type input "**"
click at [779, 520] on input "**" at bounding box center [810, 513] width 328 height 32
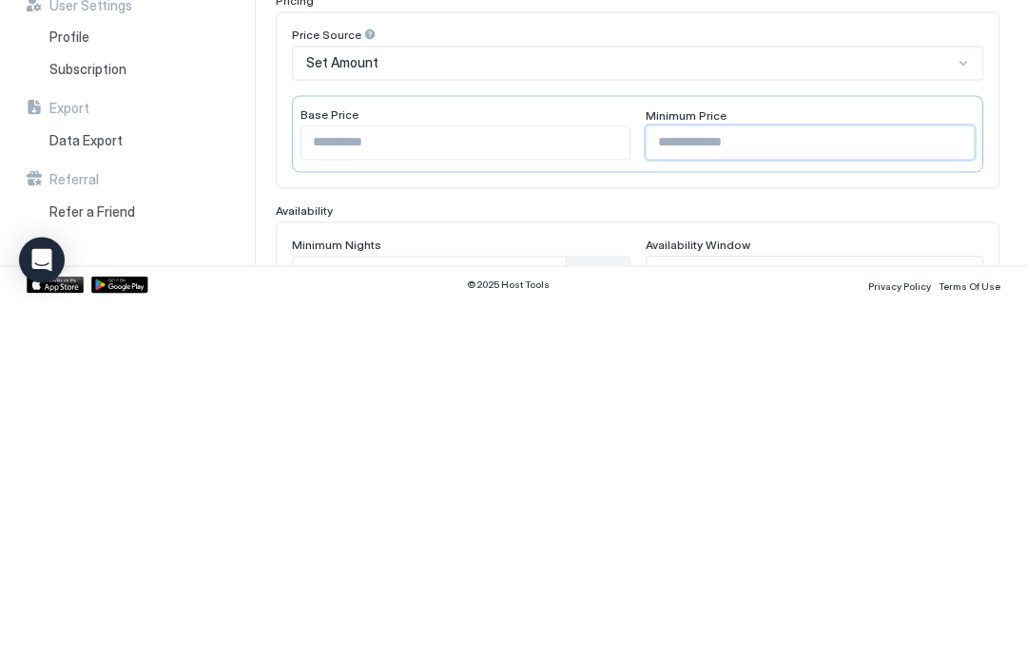
type input "*"
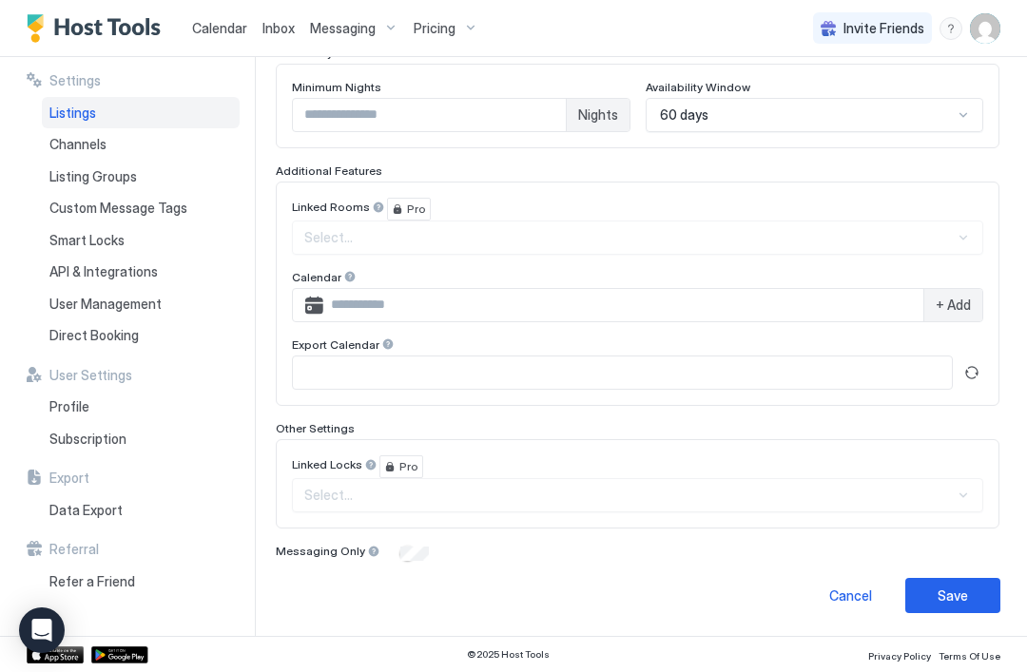
scroll to position [528, 0]
type input "**"
click at [973, 598] on button "Save" at bounding box center [952, 596] width 95 height 35
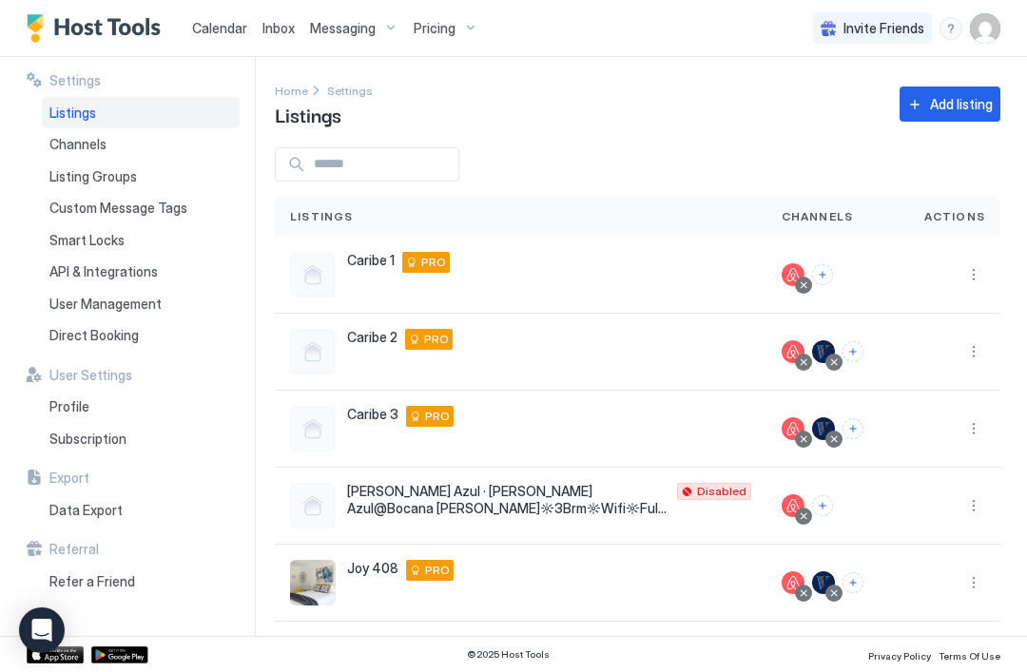
scroll to position [-1, 0]
click at [462, 31] on div "Pricing" at bounding box center [446, 28] width 80 height 32
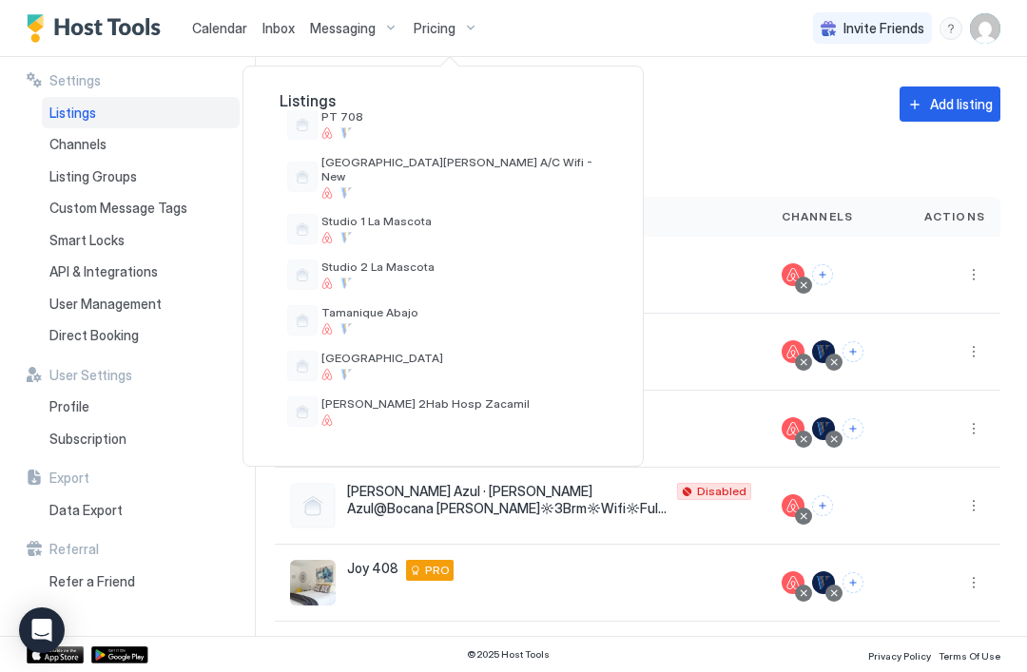
scroll to position [679, 0]
click at [462, 397] on span "[PERSON_NAME] 2Hab Hosp Zacamil" at bounding box center [460, 404] width 278 height 14
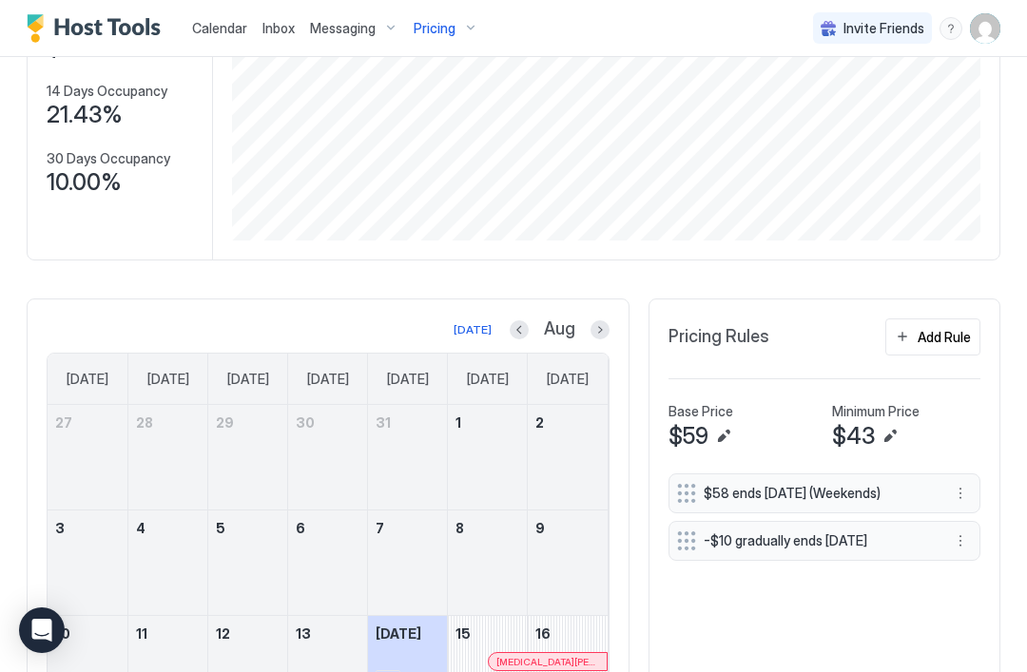
scroll to position [226, 0]
click at [961, 496] on button "More options" at bounding box center [960, 492] width 23 height 23
click at [956, 495] on div at bounding box center [513, 336] width 1027 height 672
click at [963, 493] on button "More options" at bounding box center [960, 492] width 23 height 23
click at [961, 483] on div at bounding box center [513, 336] width 1027 height 672
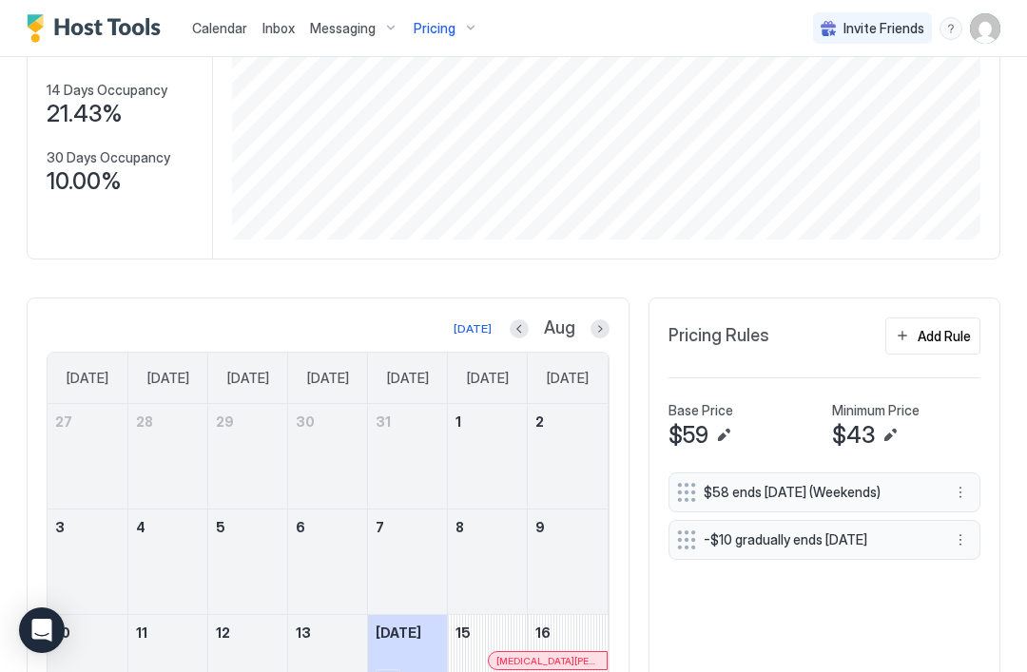
click at [965, 490] on button "More options" at bounding box center [960, 492] width 23 height 23
click at [997, 517] on span "Edit" at bounding box center [988, 518] width 21 height 14
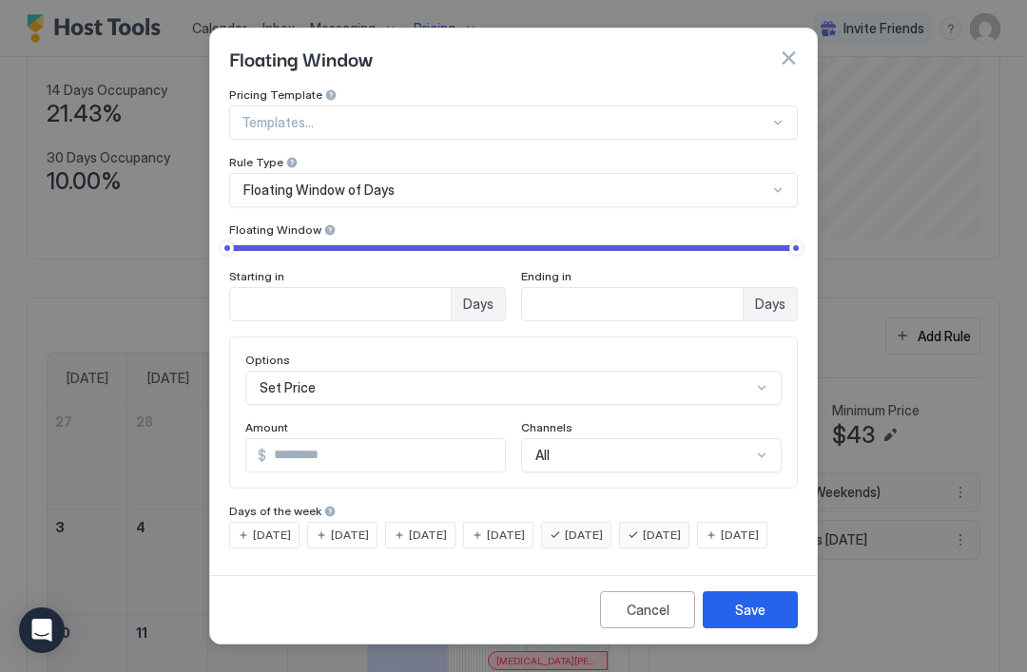
click at [324, 439] on input "**" at bounding box center [385, 455] width 239 height 32
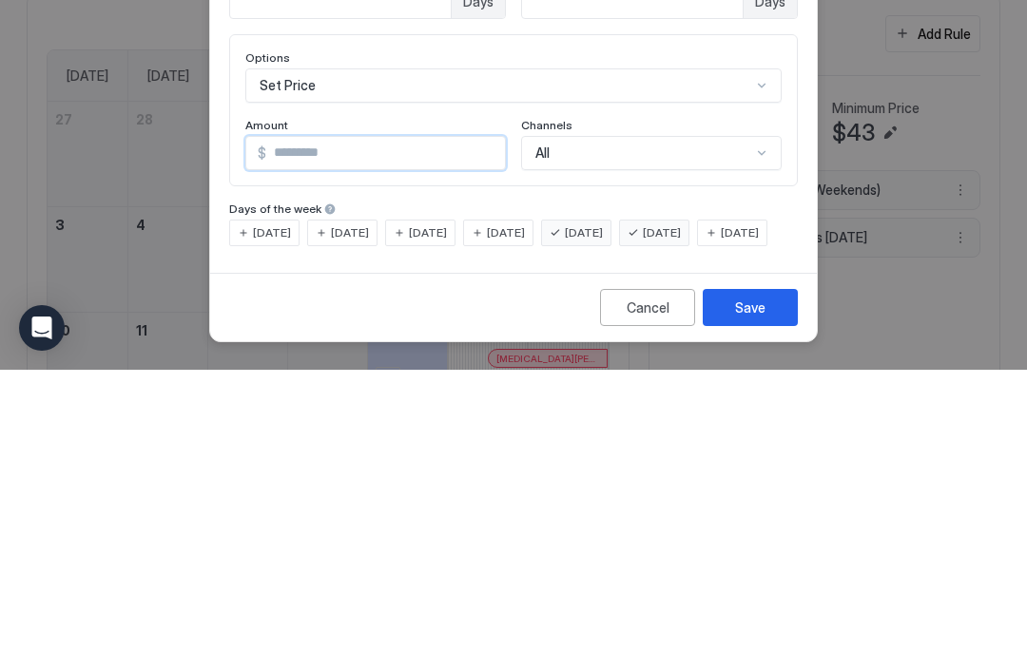
type input "*"
type input "**"
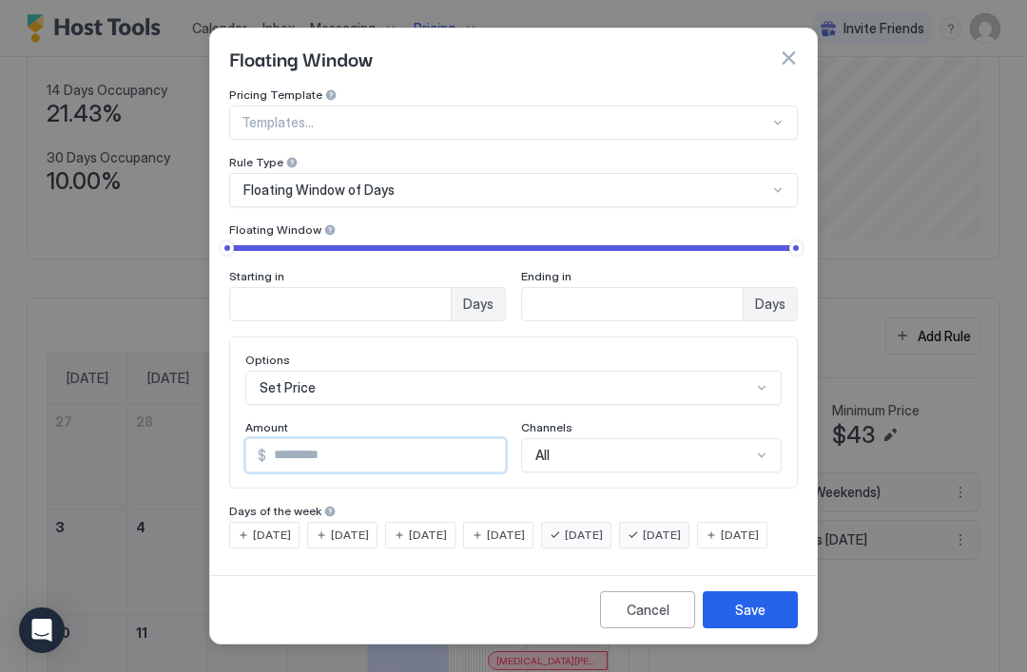
click at [778, 627] on button "Save" at bounding box center [749, 609] width 95 height 37
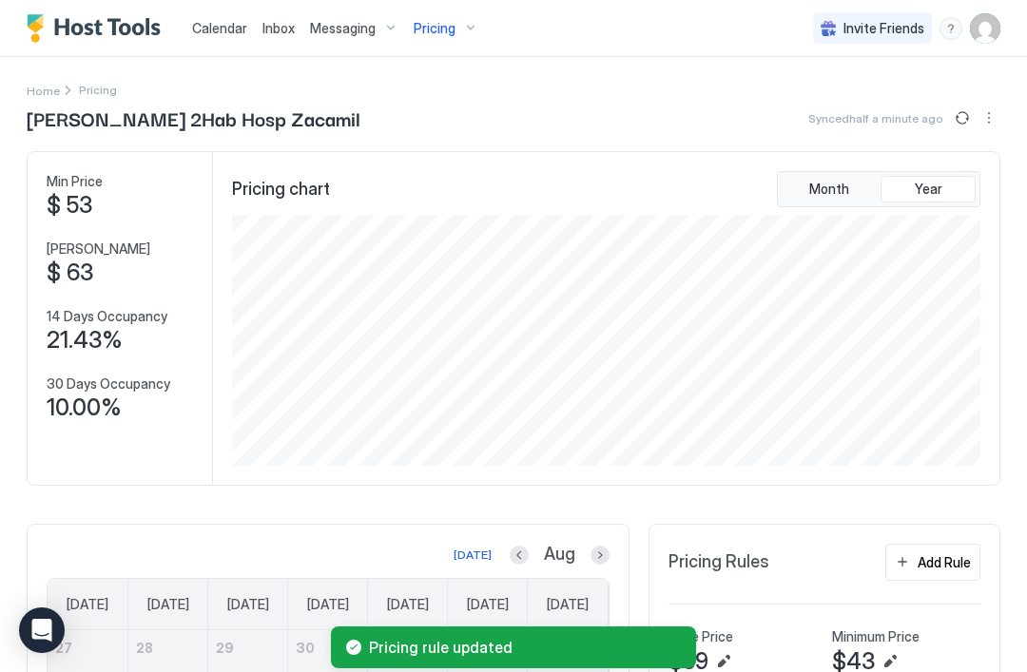
scroll to position [0, 0]
click at [838, 184] on span "Month" at bounding box center [829, 189] width 40 height 17
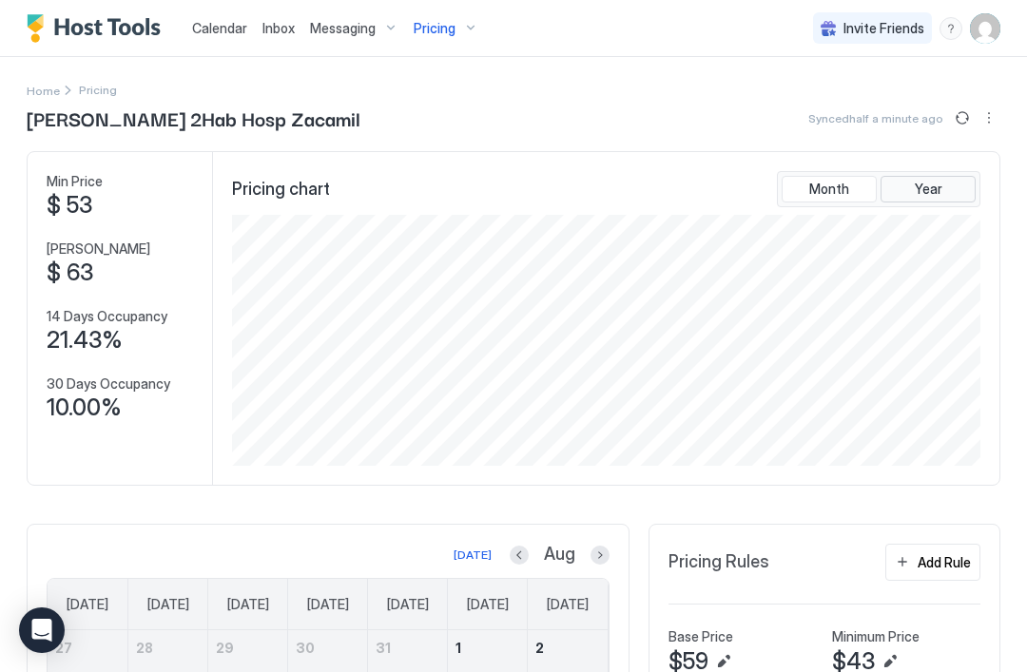
click at [935, 196] on span "Year" at bounding box center [928, 189] width 28 height 17
click at [980, 32] on img "User profile" at bounding box center [985, 28] width 30 height 30
click at [847, 108] on div "Settings" at bounding box center [878, 106] width 241 height 33
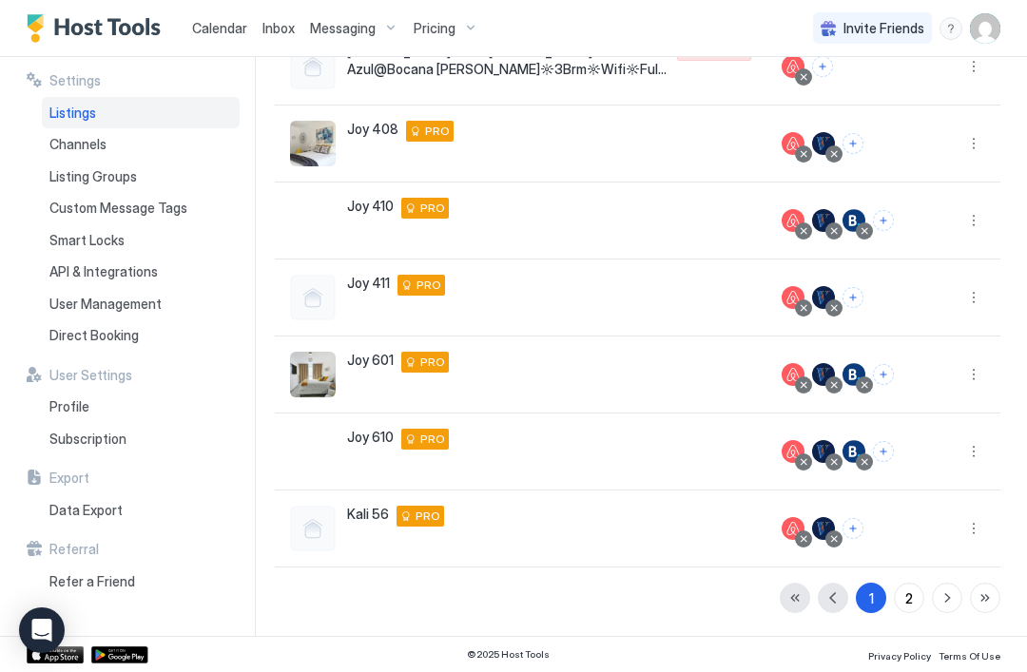
scroll to position [439, 0]
click at [912, 595] on div "2" at bounding box center [909, 598] width 8 height 20
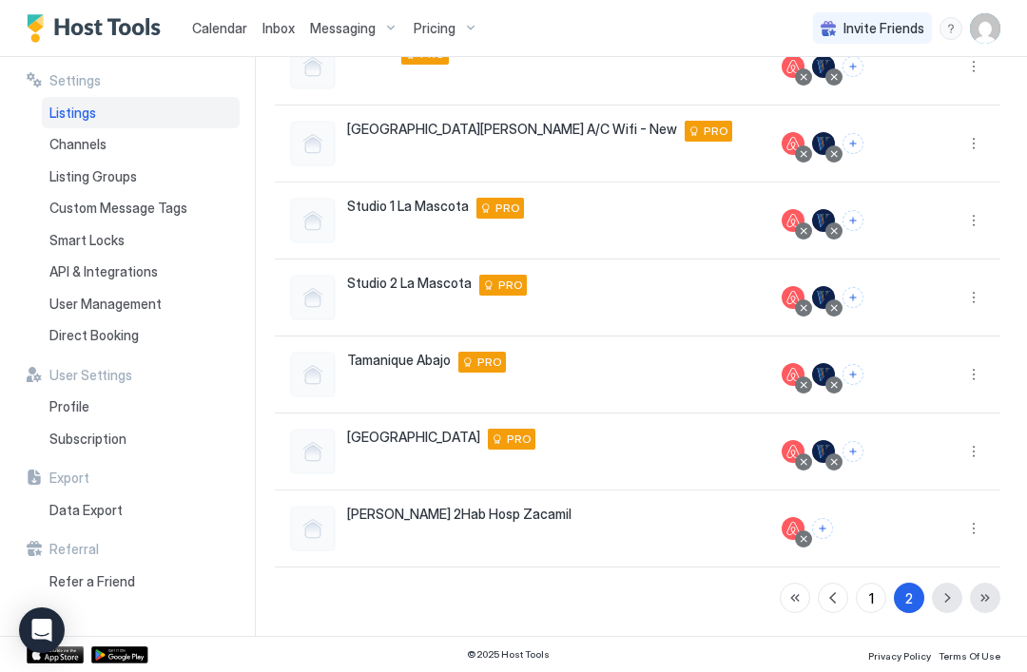
click at [977, 531] on button "More options" at bounding box center [973, 528] width 23 height 23
click at [966, 405] on span "Listing Settings" at bounding box center [930, 409] width 85 height 14
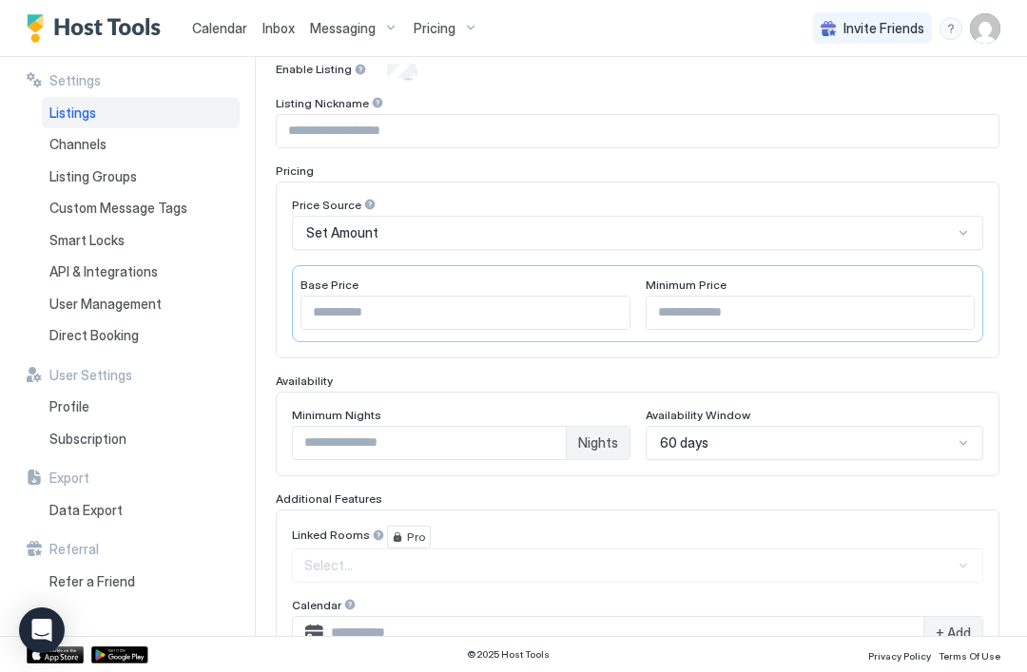
type input "**"
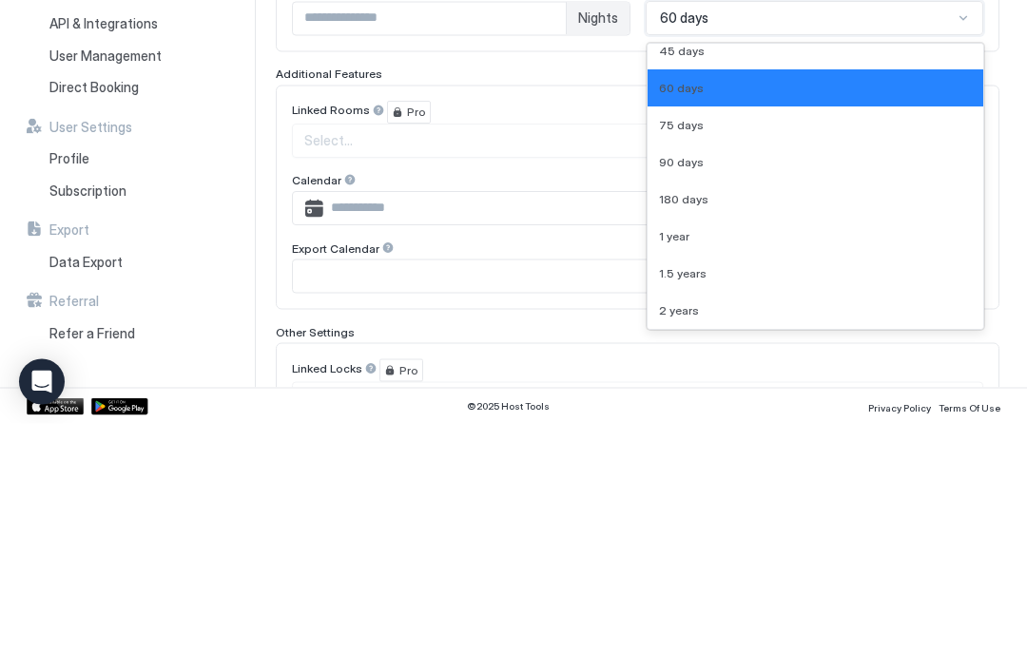
scroll to position [381, 0]
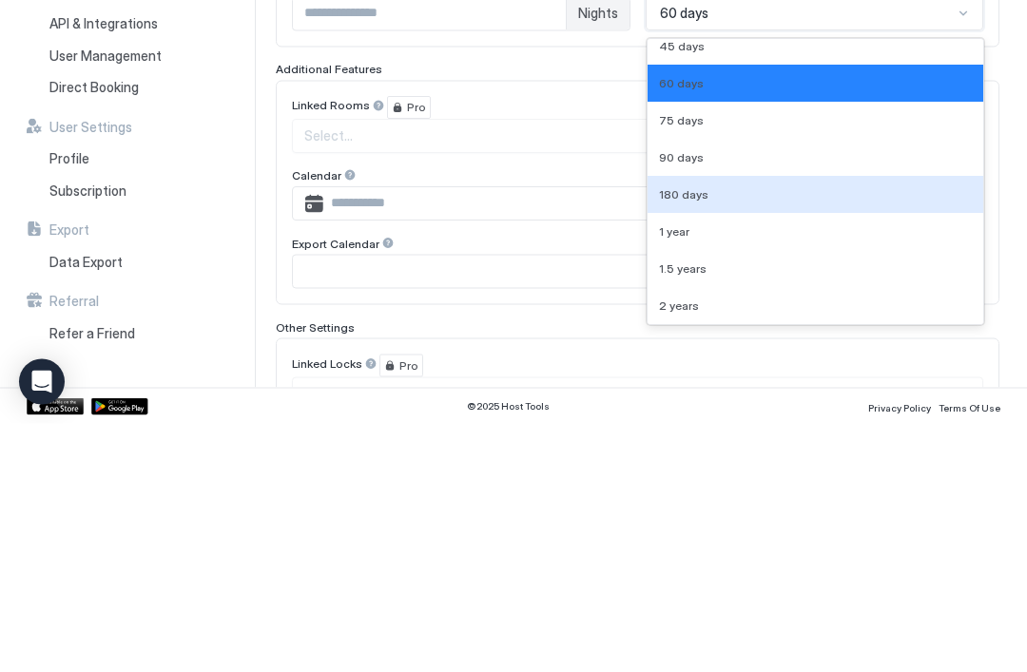
click at [715, 436] on div "180 days" at bounding box center [816, 443] width 314 height 14
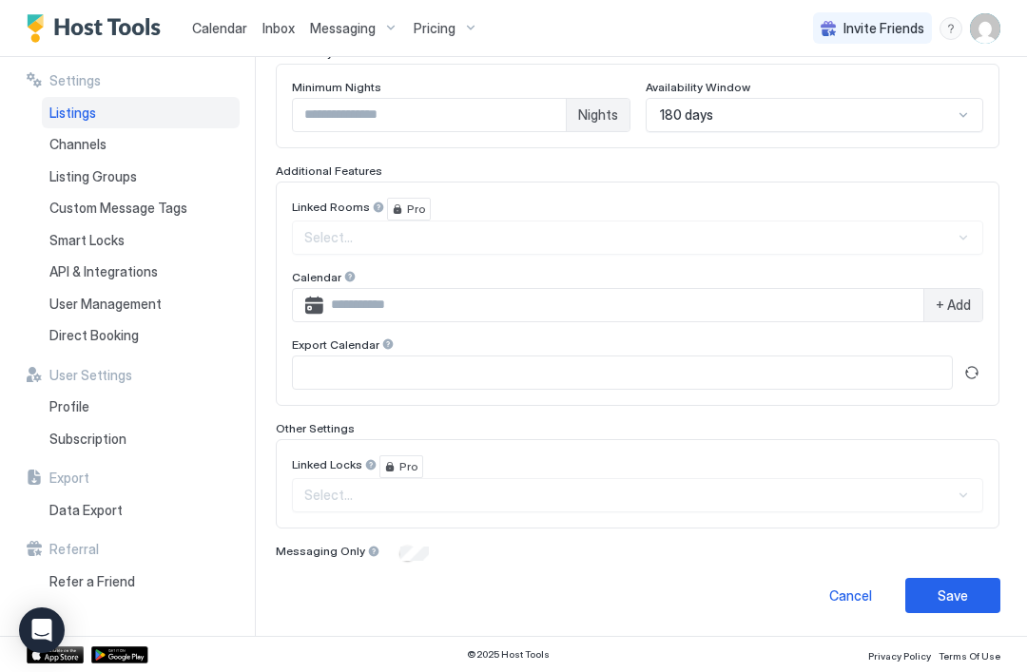
scroll to position [528, 0]
click at [962, 593] on div "Save" at bounding box center [952, 597] width 30 height 20
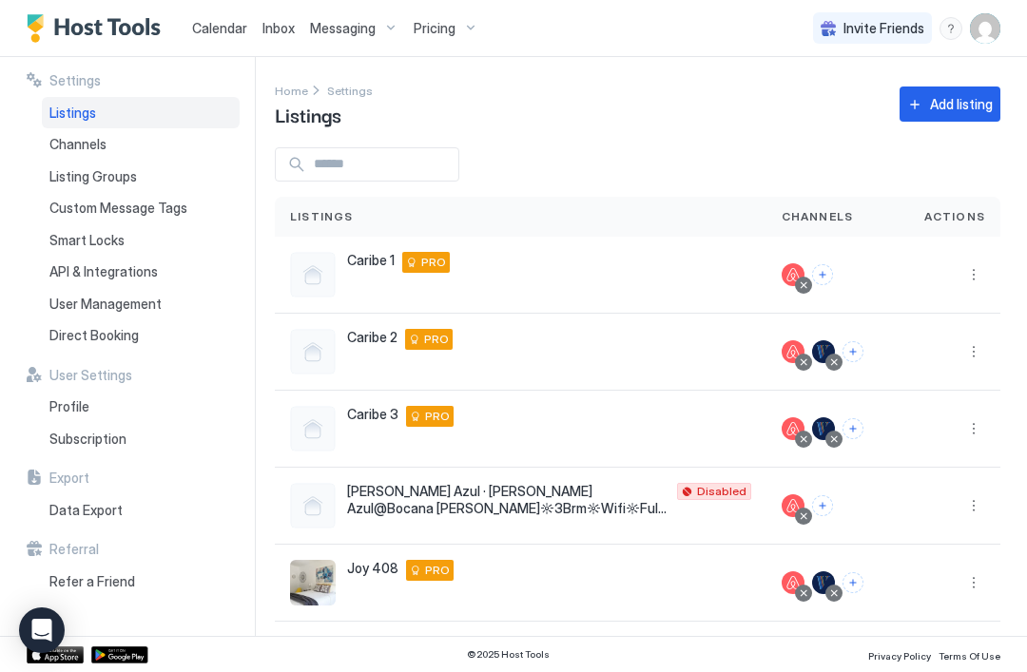
click at [464, 12] on div "Pricing" at bounding box center [446, 28] width 80 height 32
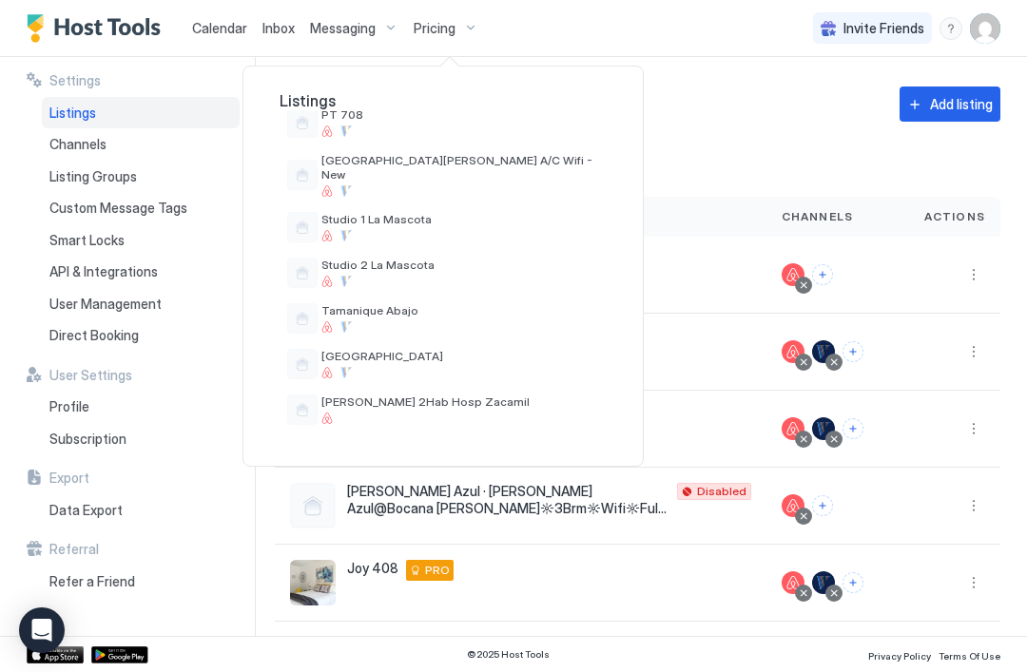
scroll to position [679, 0]
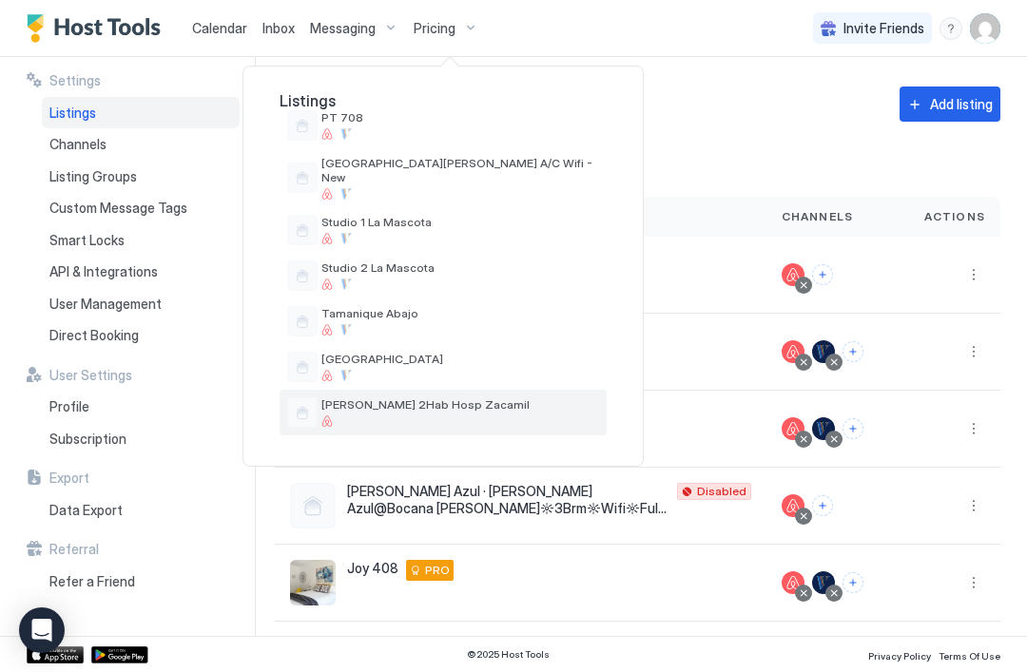
click at [458, 397] on span "[PERSON_NAME] 2Hab Hosp Zacamil" at bounding box center [460, 404] width 278 height 14
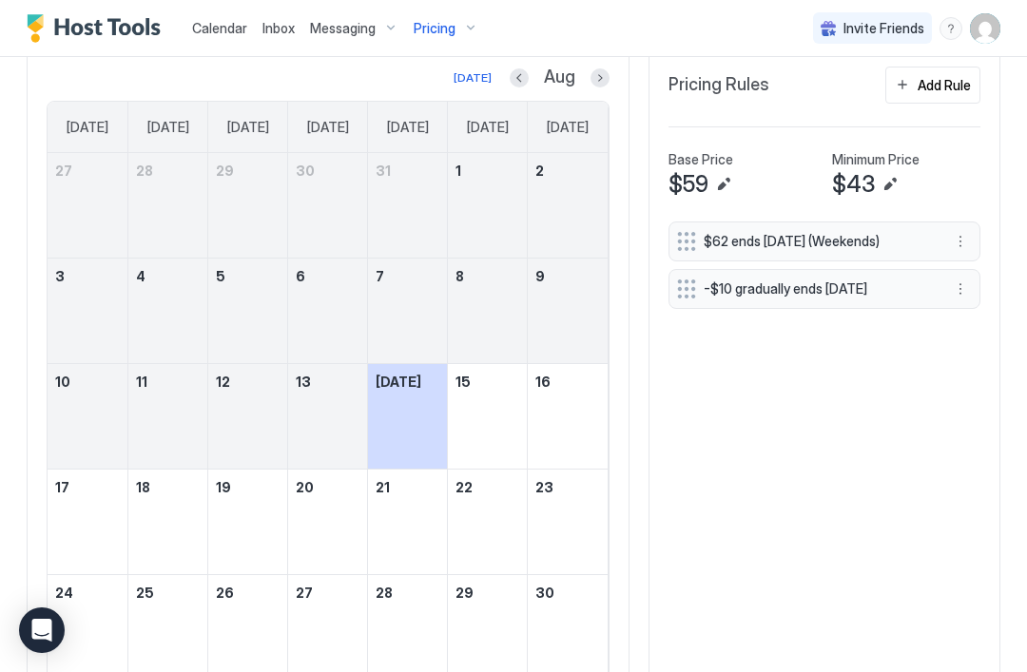
scroll to position [102, 0]
